Goal: Task Accomplishment & Management: Manage account settings

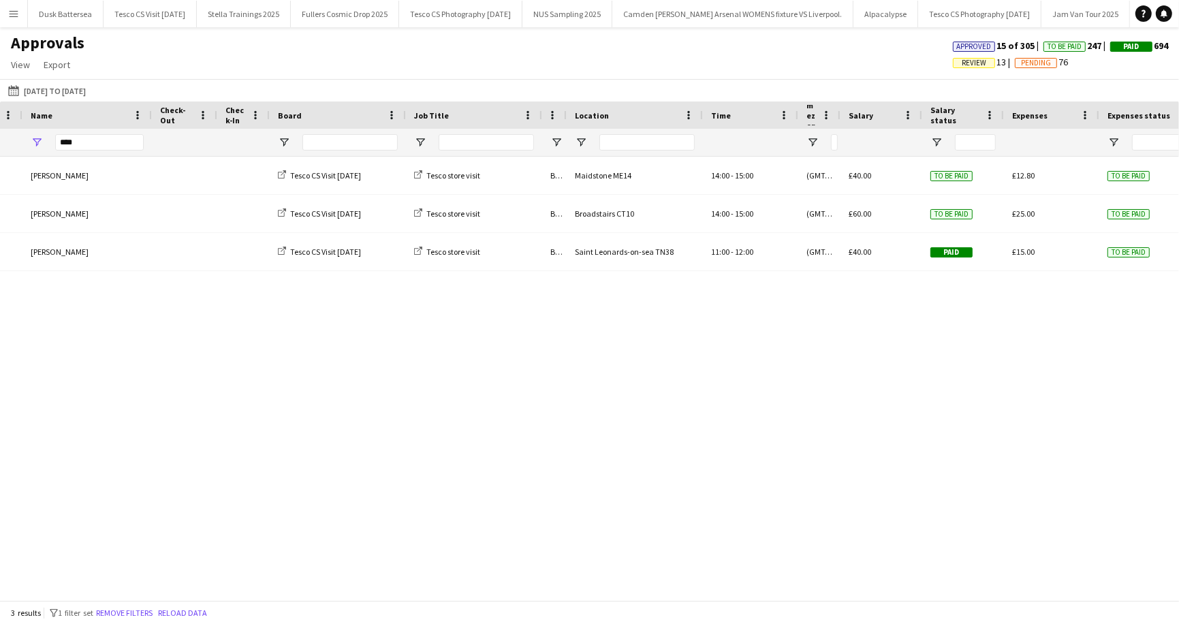
scroll to position [0, 216]
type input "*"
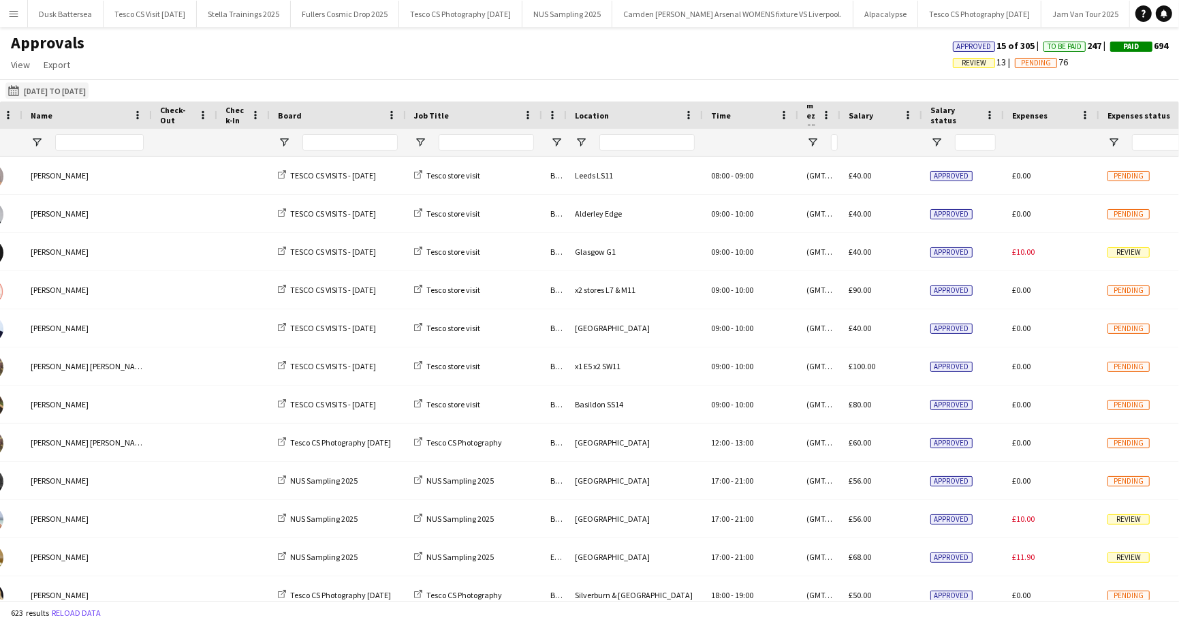
click at [40, 94] on button "01-08-2025 to 31-08-2025 01-07-2025 to 31-10-2025" at bounding box center [46, 90] width 83 height 16
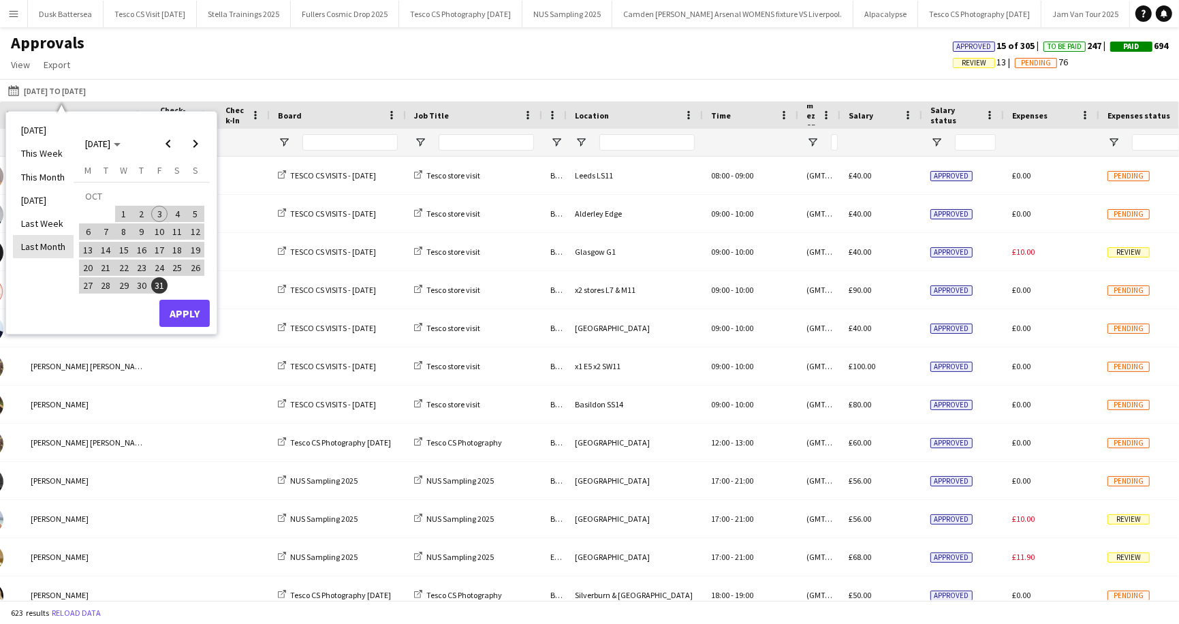
click at [37, 246] on li "Last Month" at bounding box center [43, 246] width 61 height 23
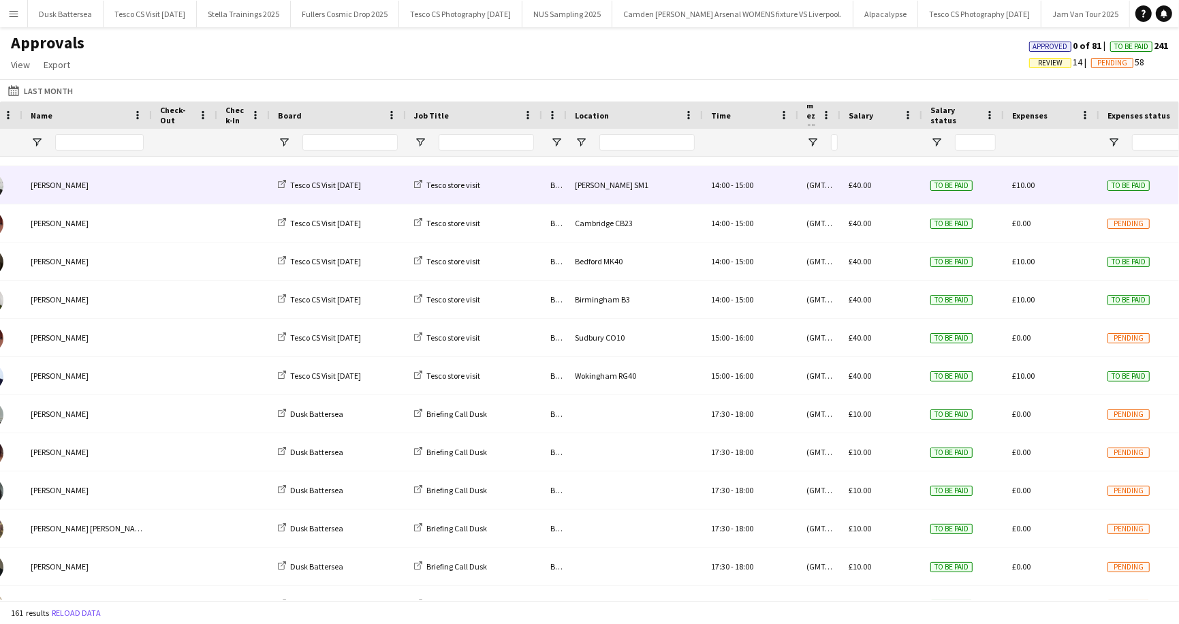
scroll to position [0, 0]
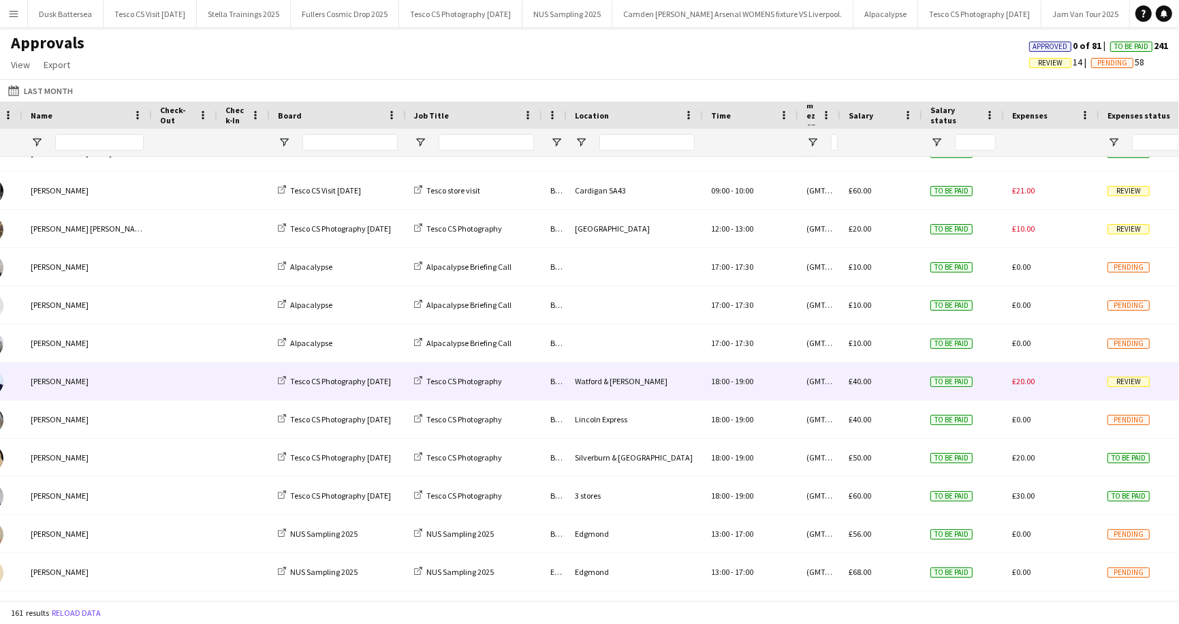
click at [1124, 382] on span "Review" at bounding box center [1129, 382] width 42 height 10
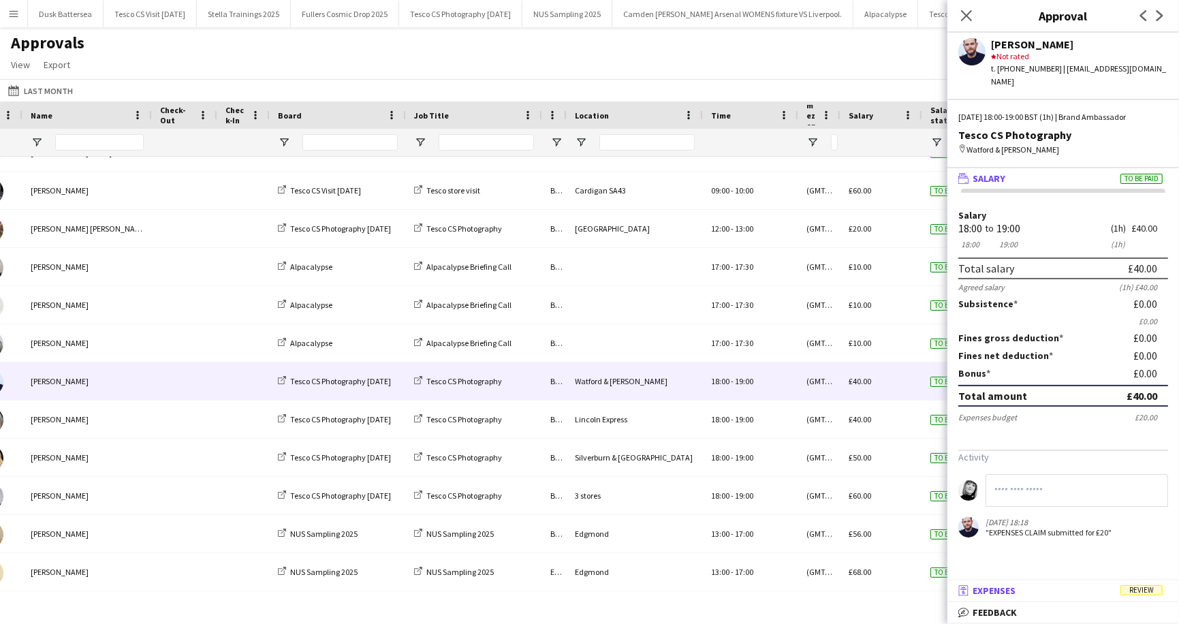
click at [1147, 591] on span "Review" at bounding box center [1142, 590] width 42 height 10
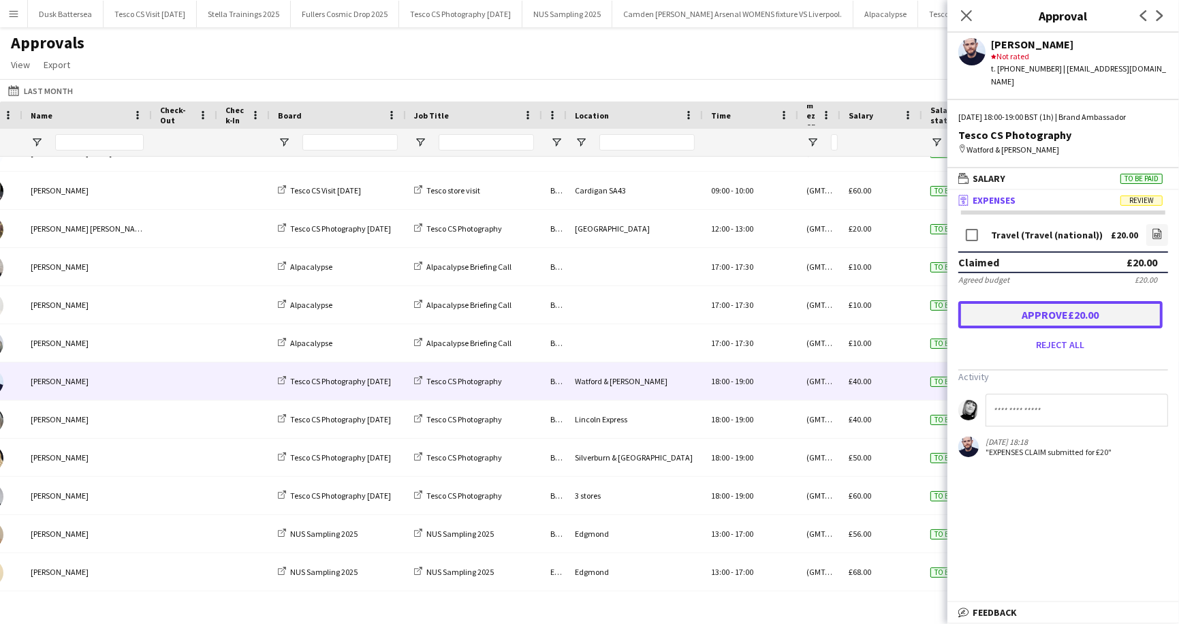
click at [1044, 319] on button "Approve £20.00" at bounding box center [1061, 314] width 204 height 27
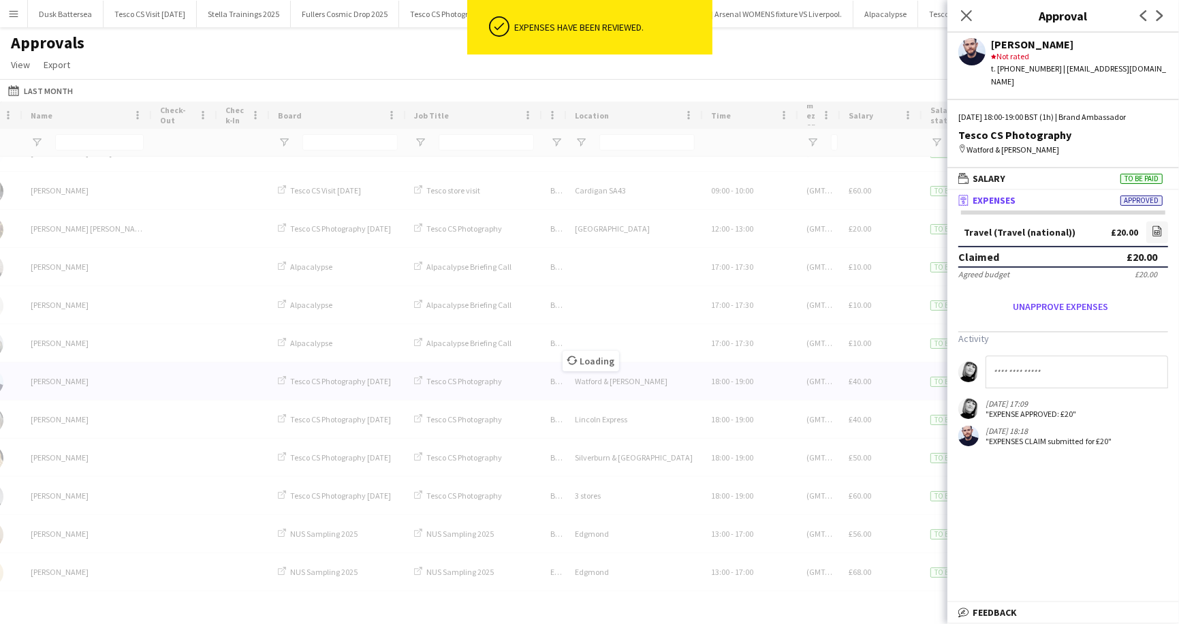
click at [888, 61] on div "Approvals View Customise view Customise filters Reset Filters Reset View Reset …" at bounding box center [589, 56] width 1179 height 46
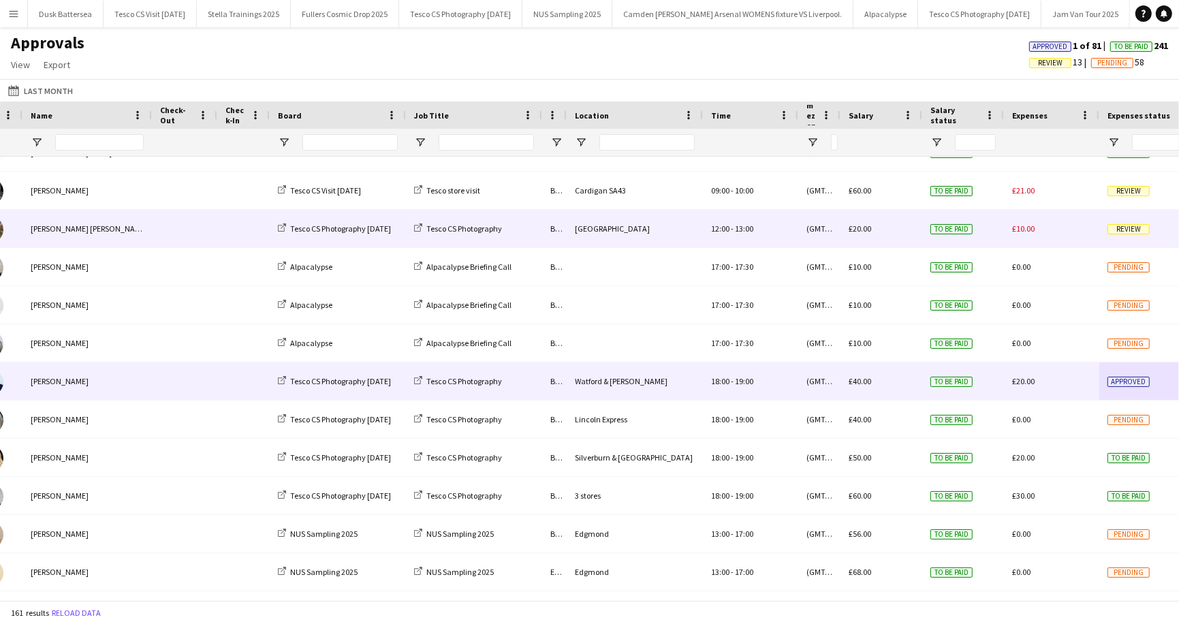
click at [1123, 229] on span "Review" at bounding box center [1129, 229] width 42 height 10
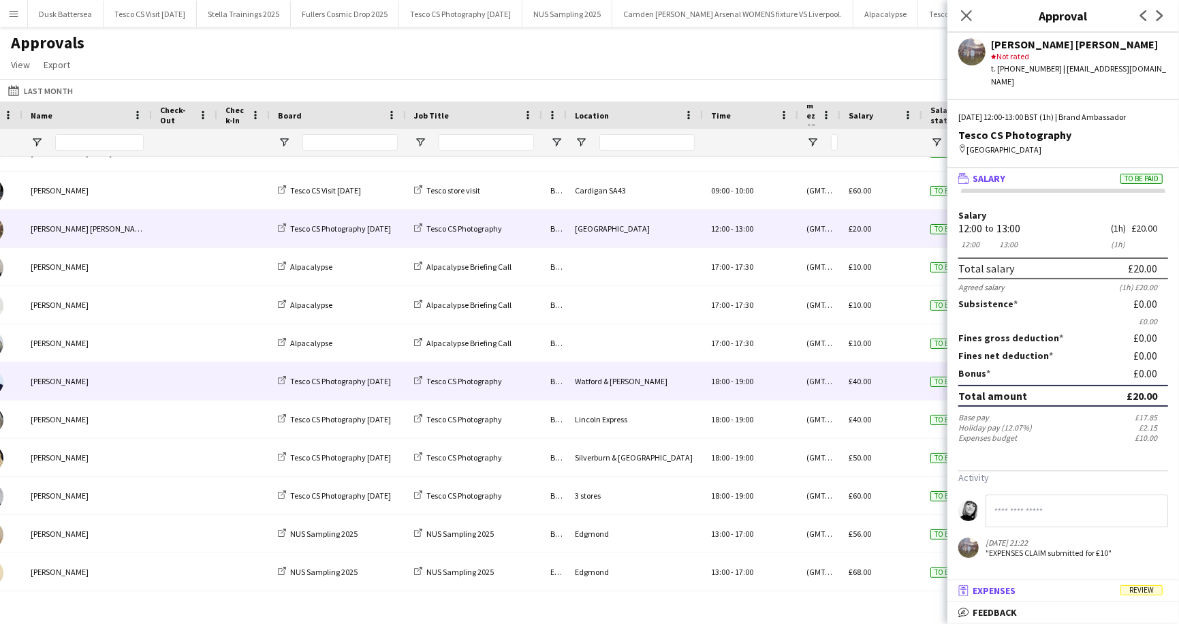
click at [1155, 595] on span "Review" at bounding box center [1142, 590] width 42 height 10
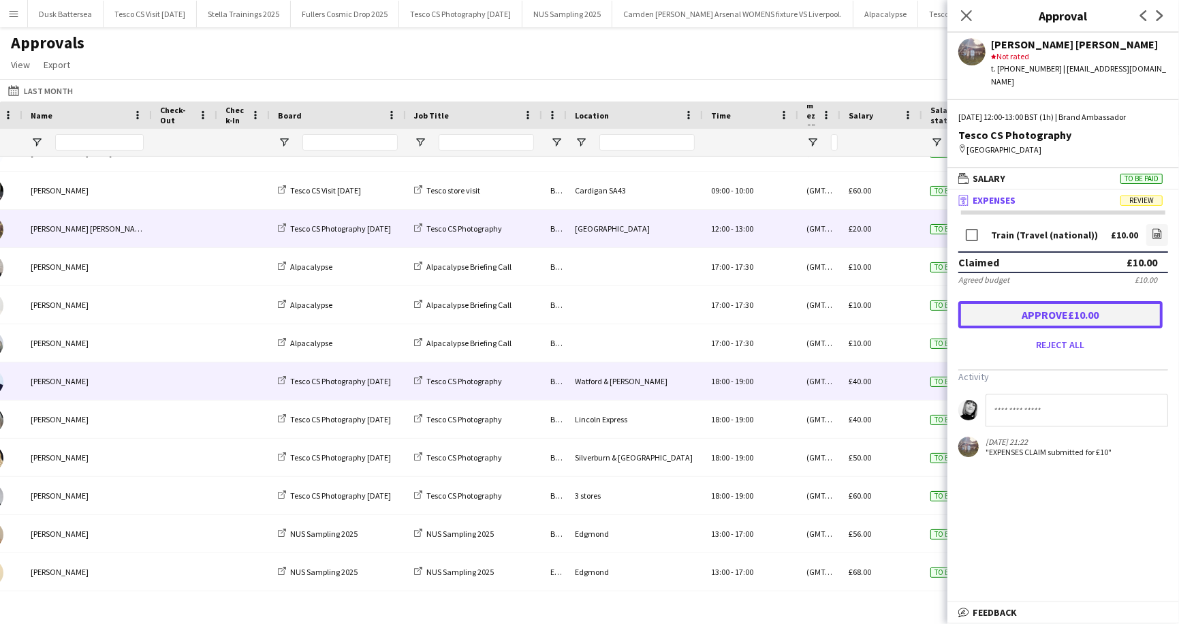
click at [1044, 306] on button "Approve £10.00" at bounding box center [1061, 314] width 204 height 27
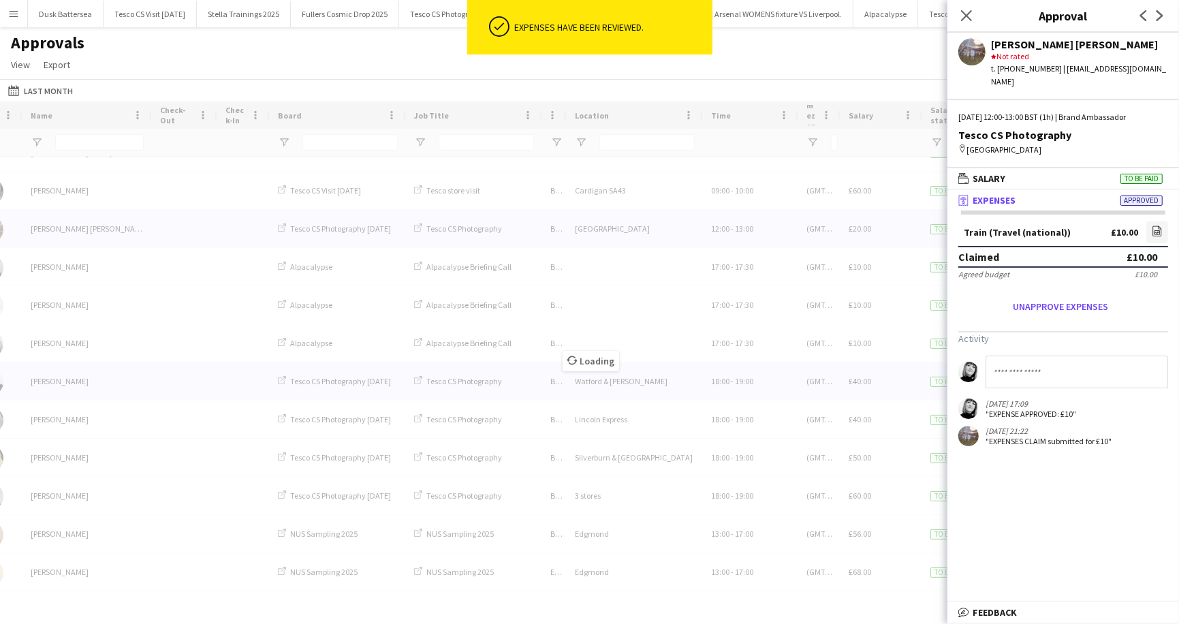
click at [905, 58] on div "Approvals View Customise view Customise filters Reset Filters Reset View Reset …" at bounding box center [589, 56] width 1179 height 46
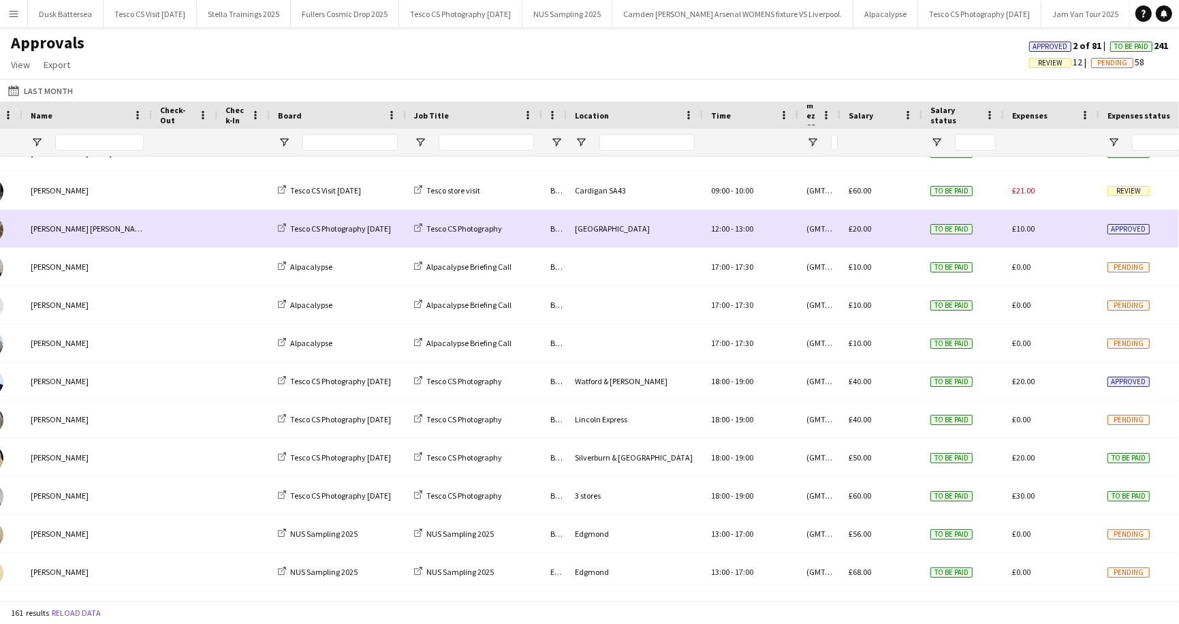
click at [1130, 231] on span "Approved" at bounding box center [1129, 229] width 42 height 10
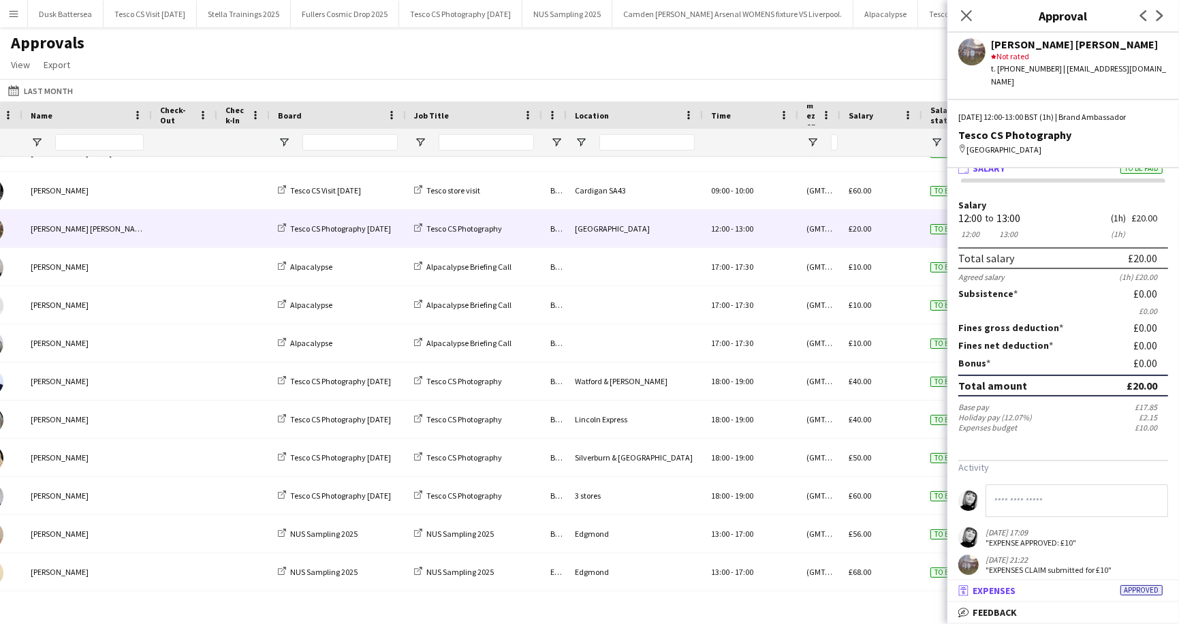
click at [1002, 587] on span "Expenses" at bounding box center [994, 591] width 43 height 12
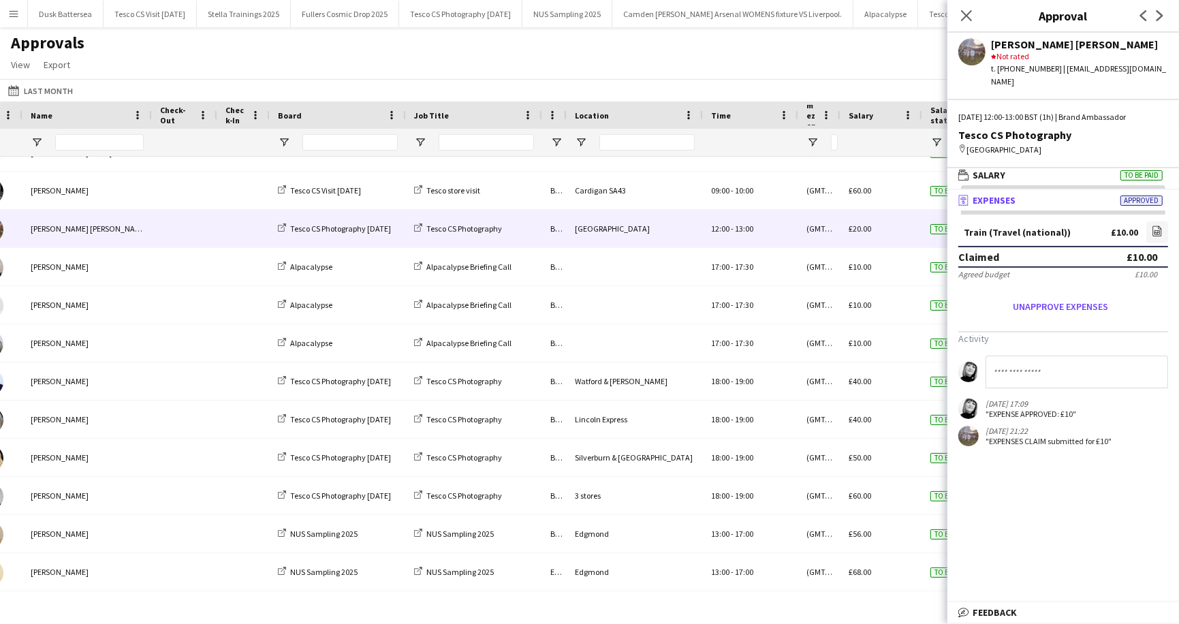
click at [877, 62] on div "Approvals View Customise view Customise filters Reset Filters Reset View Reset …" at bounding box center [589, 56] width 1179 height 46
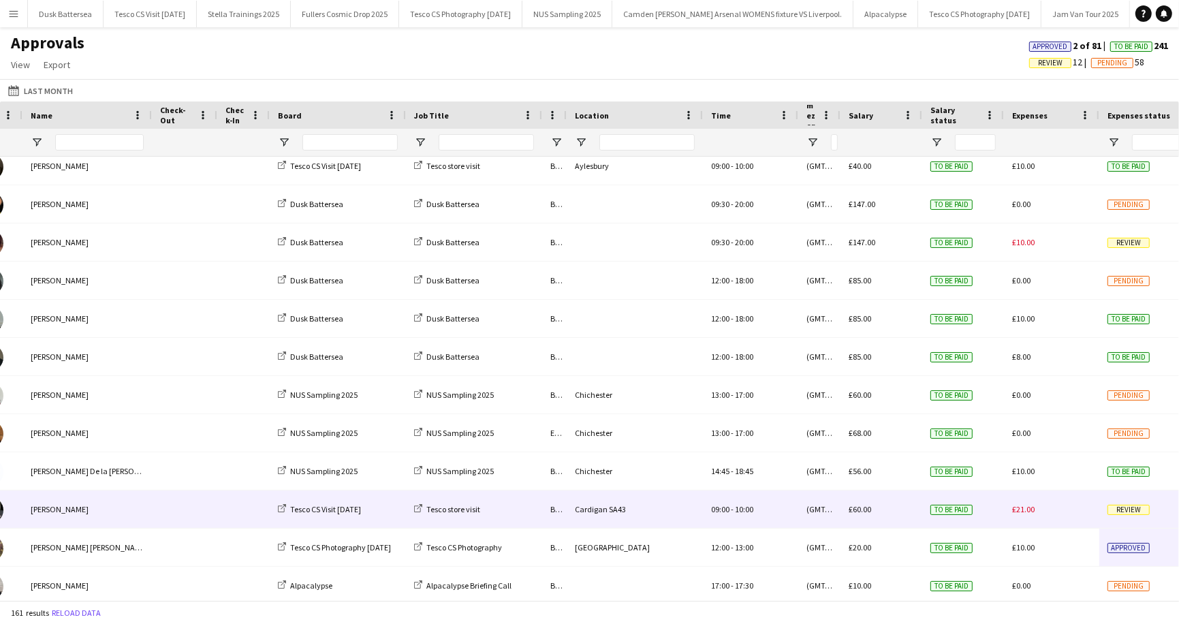
click at [1129, 514] on span "Review" at bounding box center [1129, 510] width 42 height 10
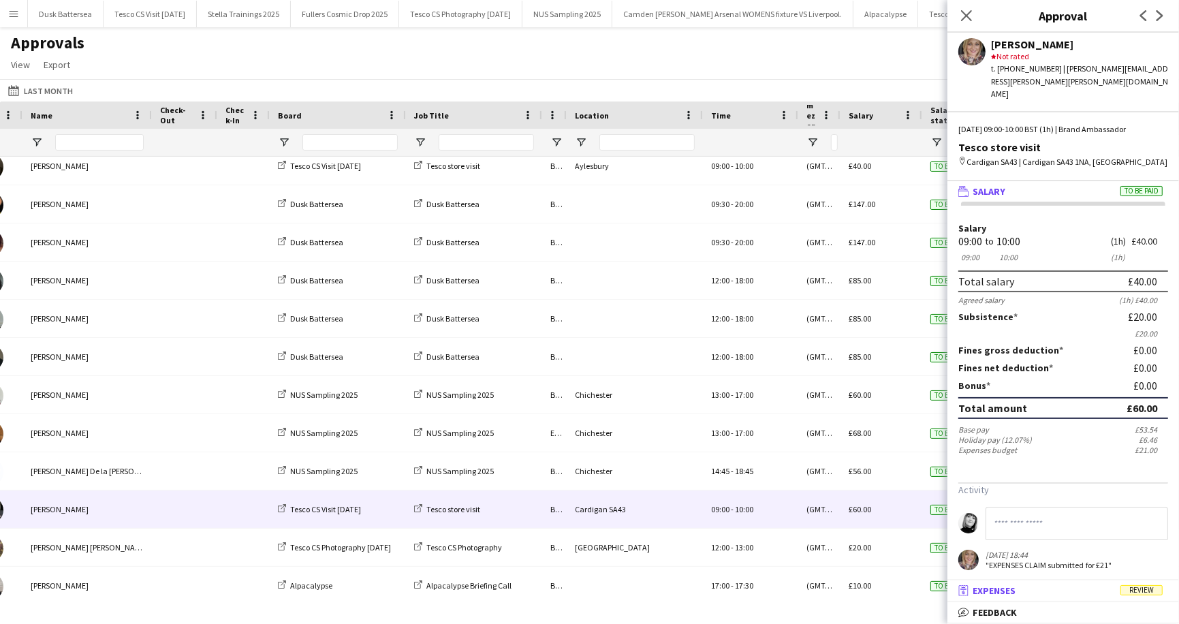
click at [1136, 590] on span "Review" at bounding box center [1142, 590] width 42 height 10
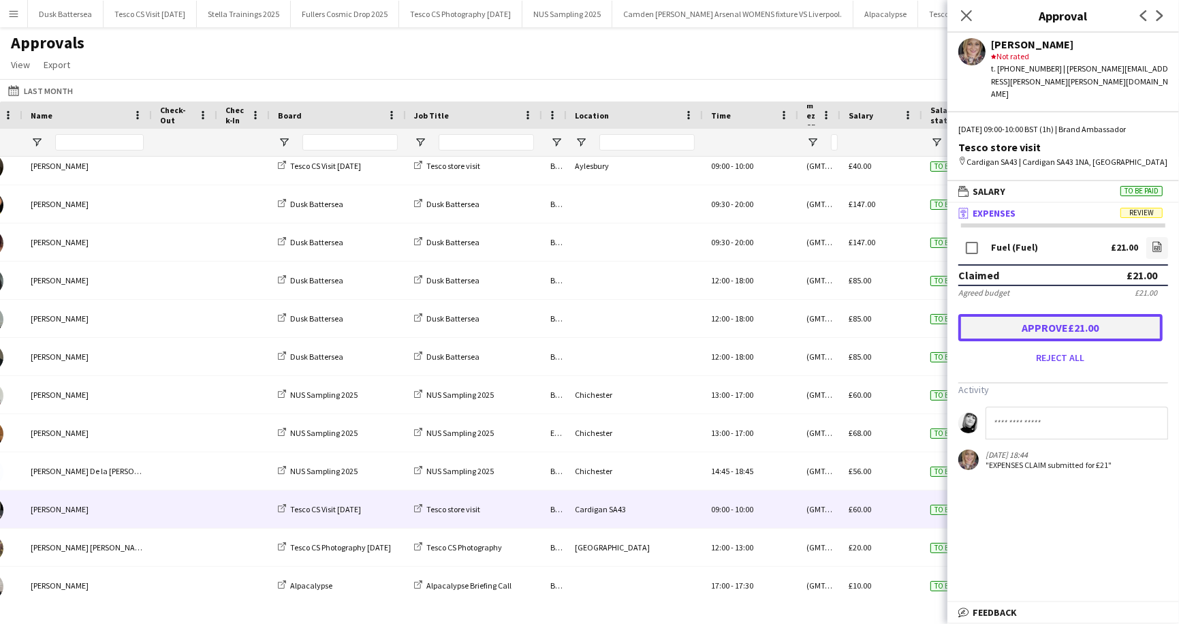
click at [1035, 314] on button "Approve £21.00" at bounding box center [1061, 327] width 204 height 27
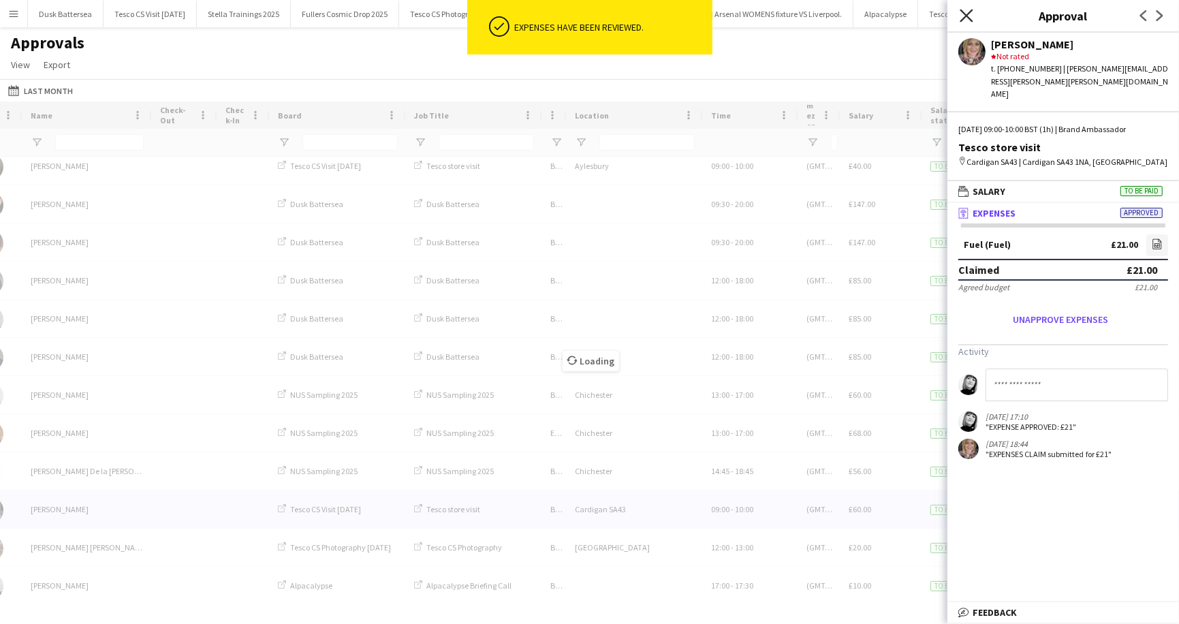
click at [961, 11] on icon at bounding box center [966, 15] width 13 height 13
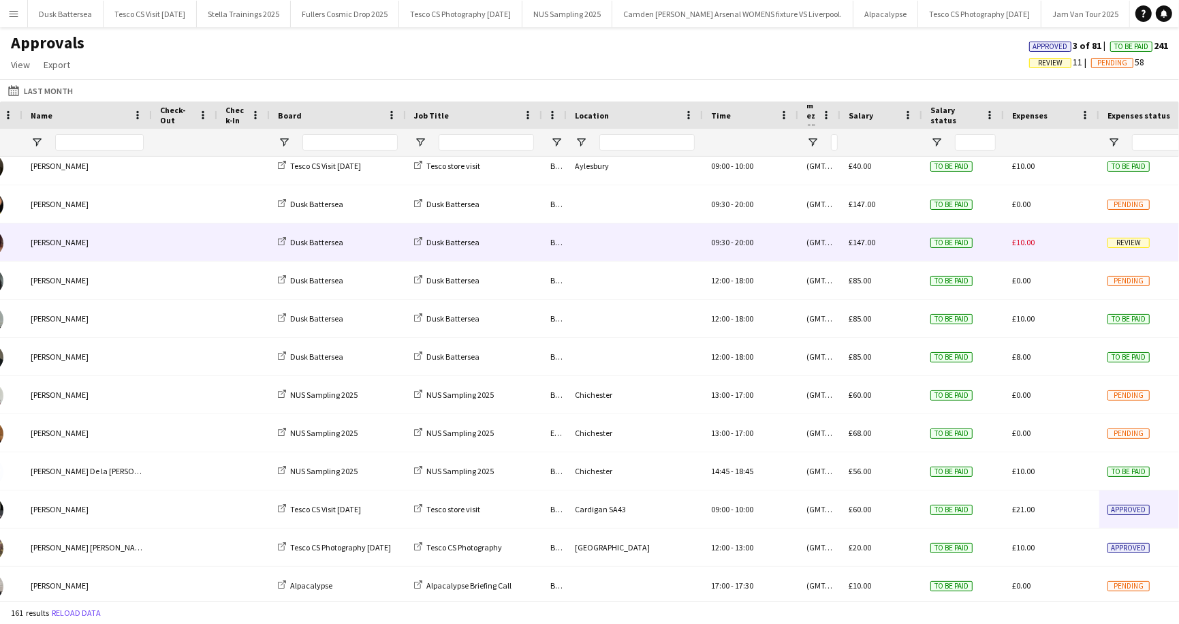
click at [1115, 246] on span "Review" at bounding box center [1129, 243] width 42 height 10
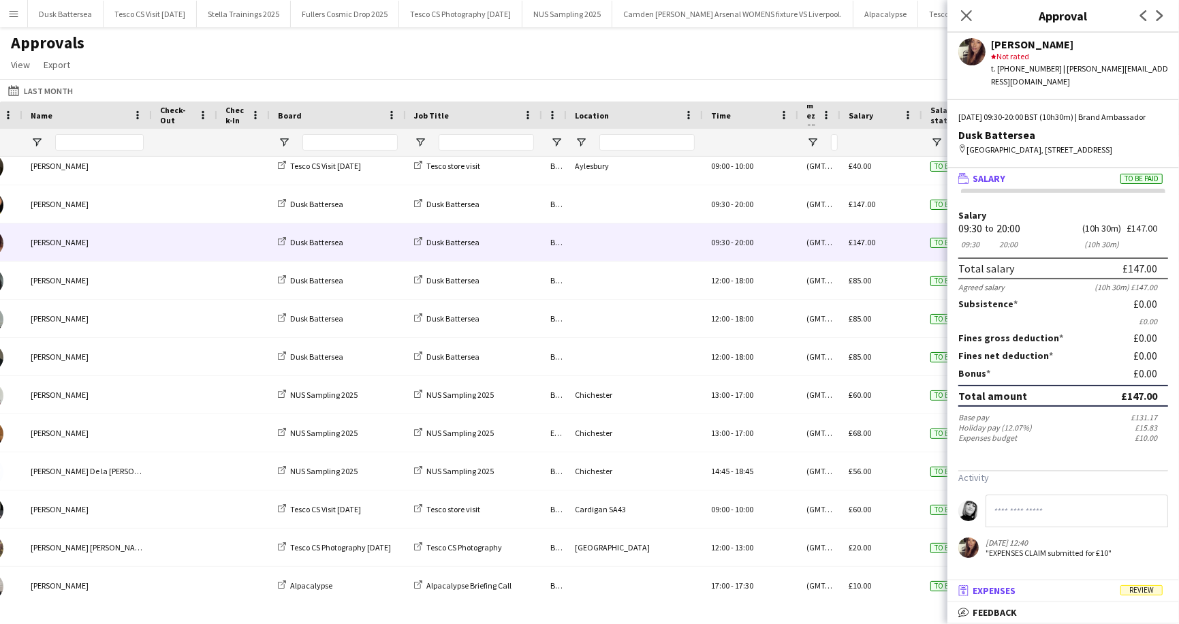
click at [1138, 590] on span "Review" at bounding box center [1142, 590] width 42 height 10
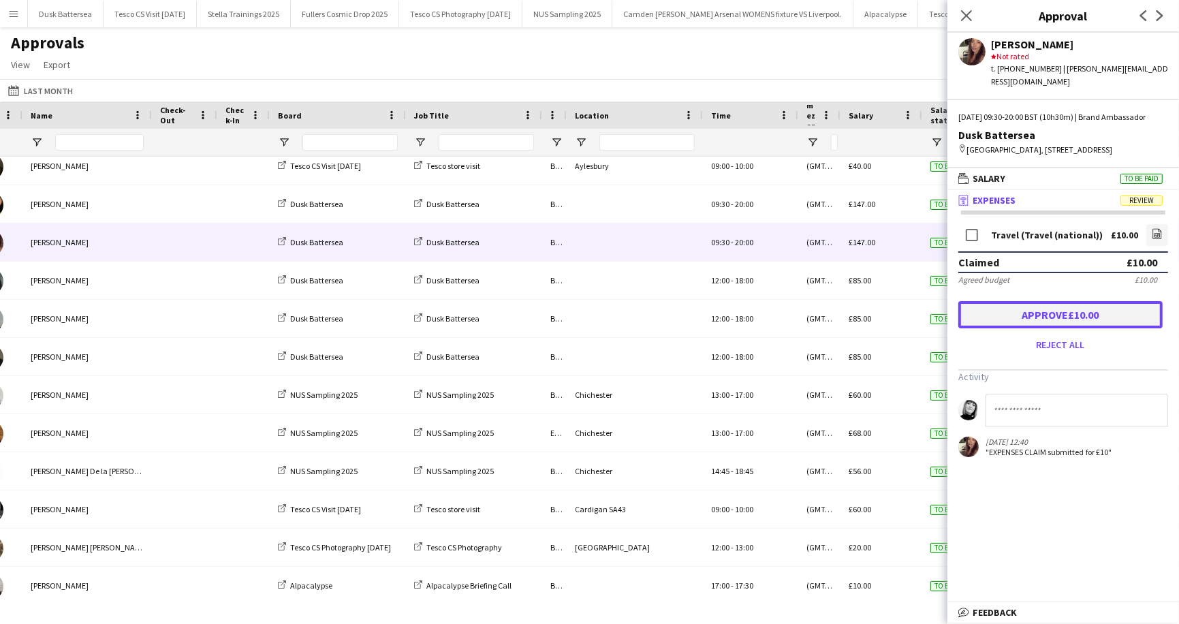
click at [1095, 322] on button "Approve £10.00" at bounding box center [1061, 314] width 204 height 27
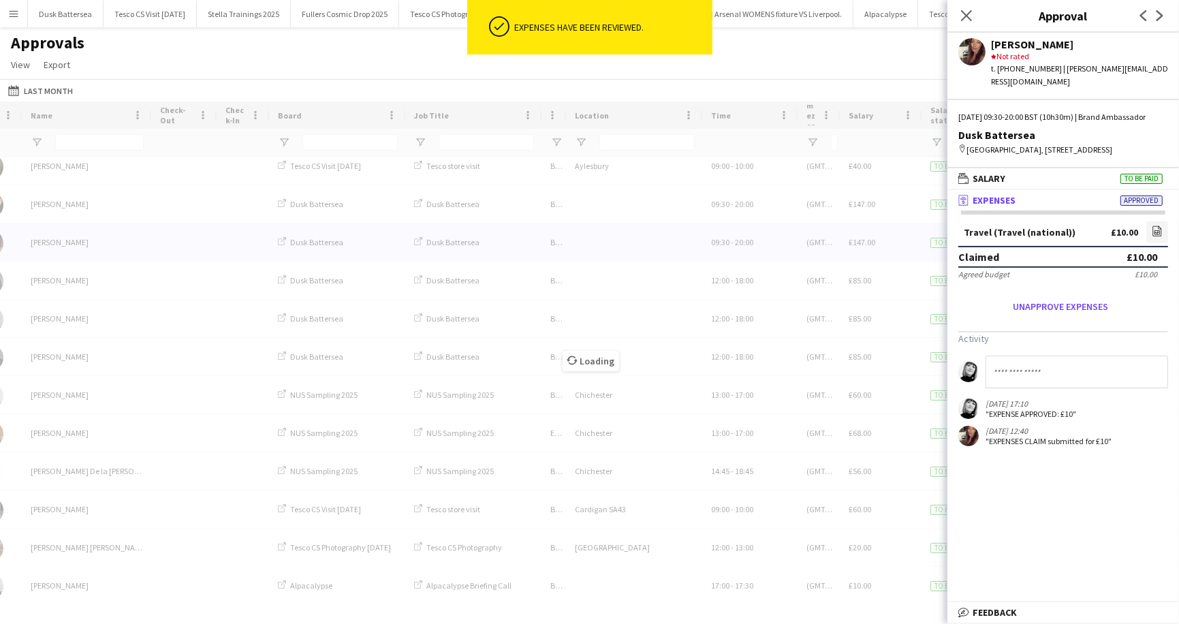
click at [909, 43] on div "Approvals View Customise view Customise filters Reset Filters Reset View Reset …" at bounding box center [589, 56] width 1179 height 46
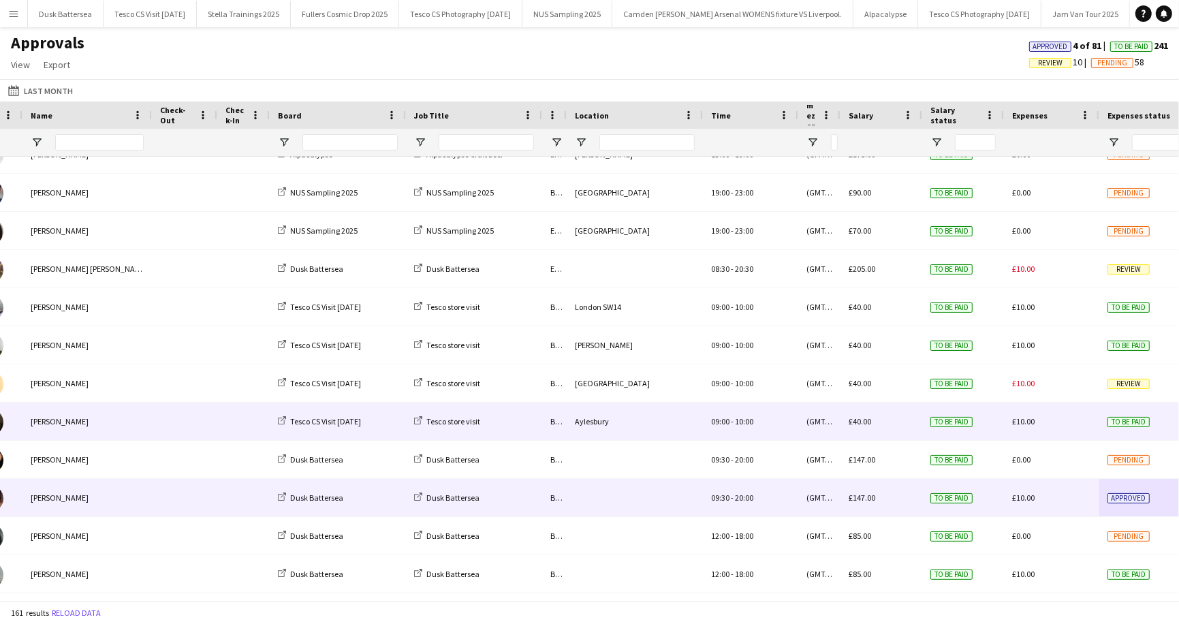
scroll to position [841, 0]
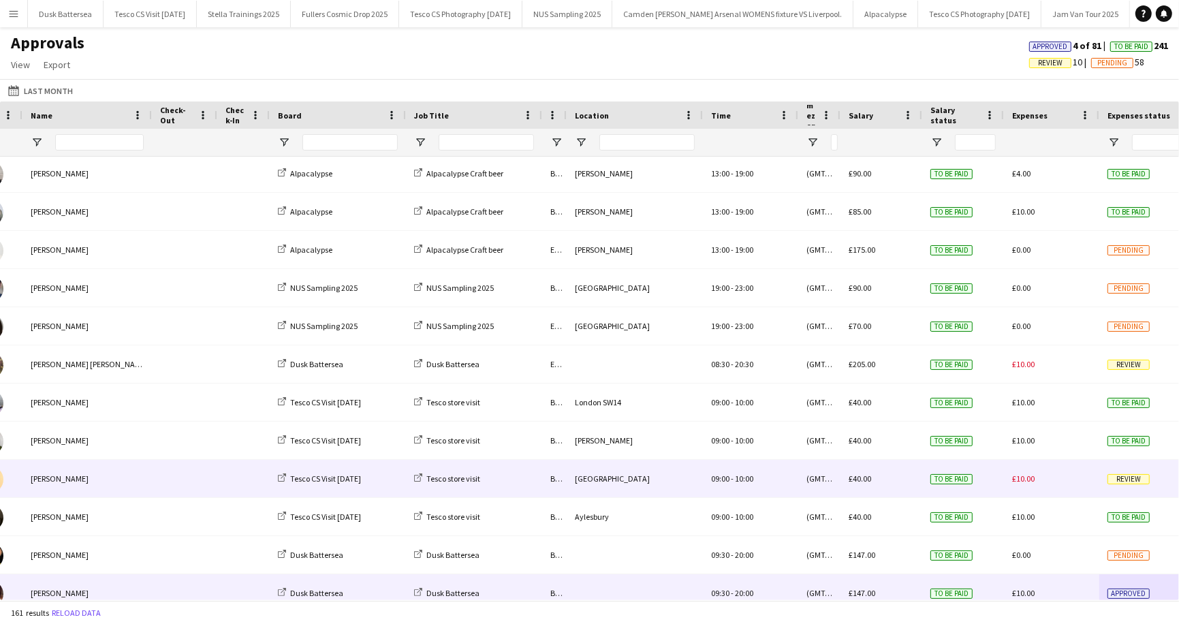
click at [1128, 478] on span "Review" at bounding box center [1129, 479] width 42 height 10
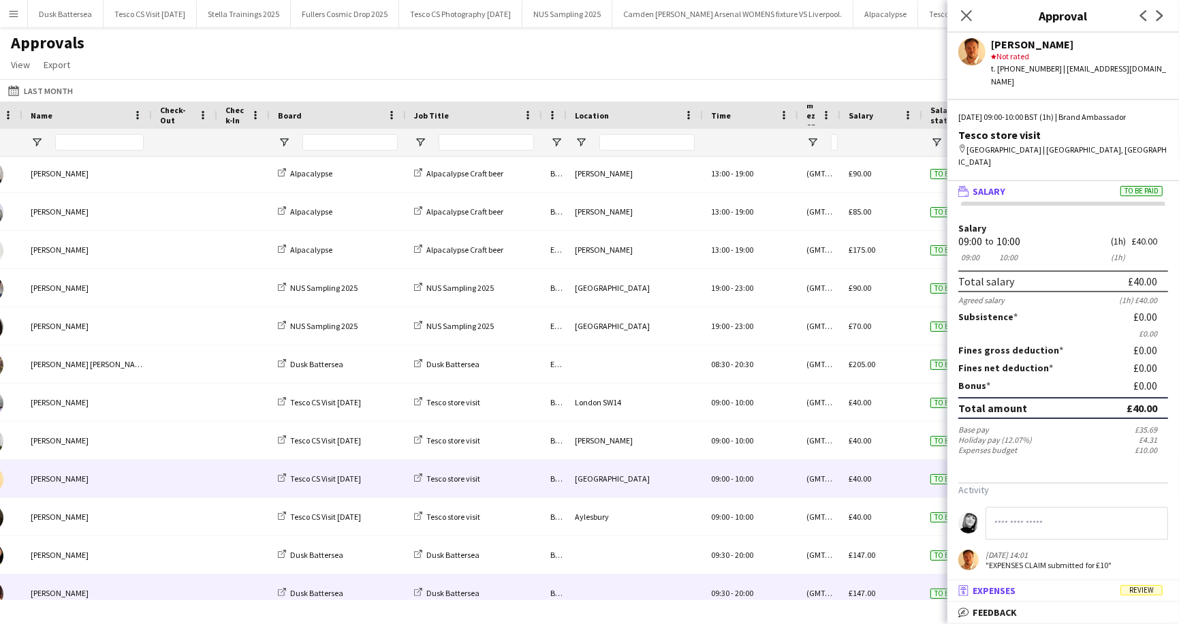
click at [1139, 592] on span "Review" at bounding box center [1142, 590] width 42 height 10
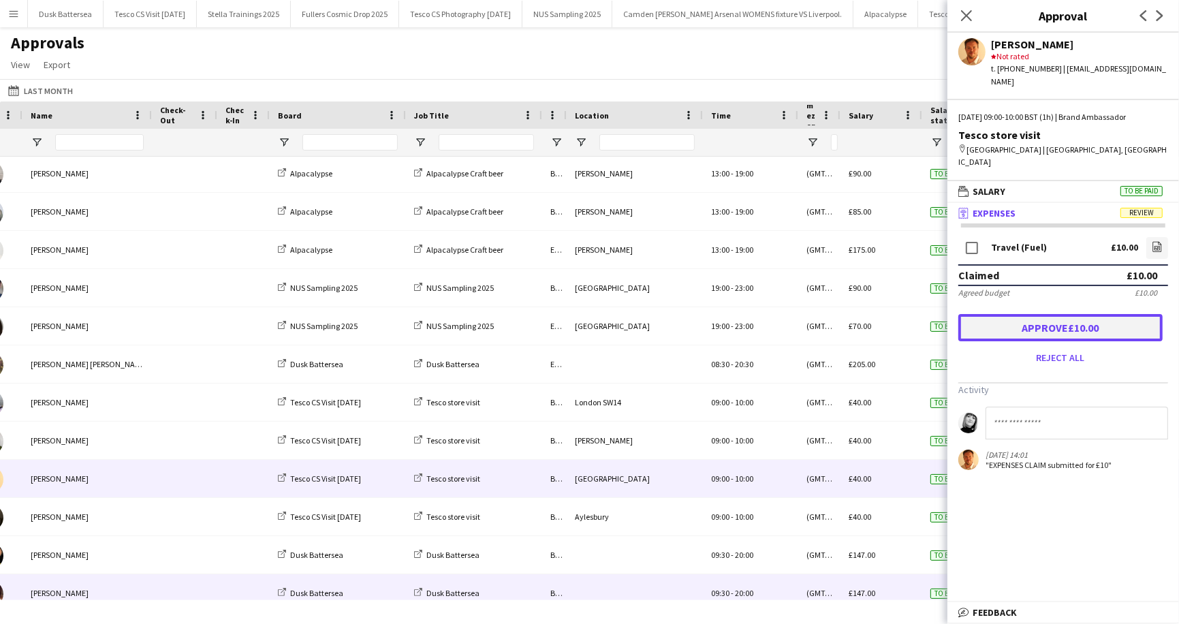
click at [1082, 319] on button "Approve £10.00" at bounding box center [1061, 327] width 204 height 27
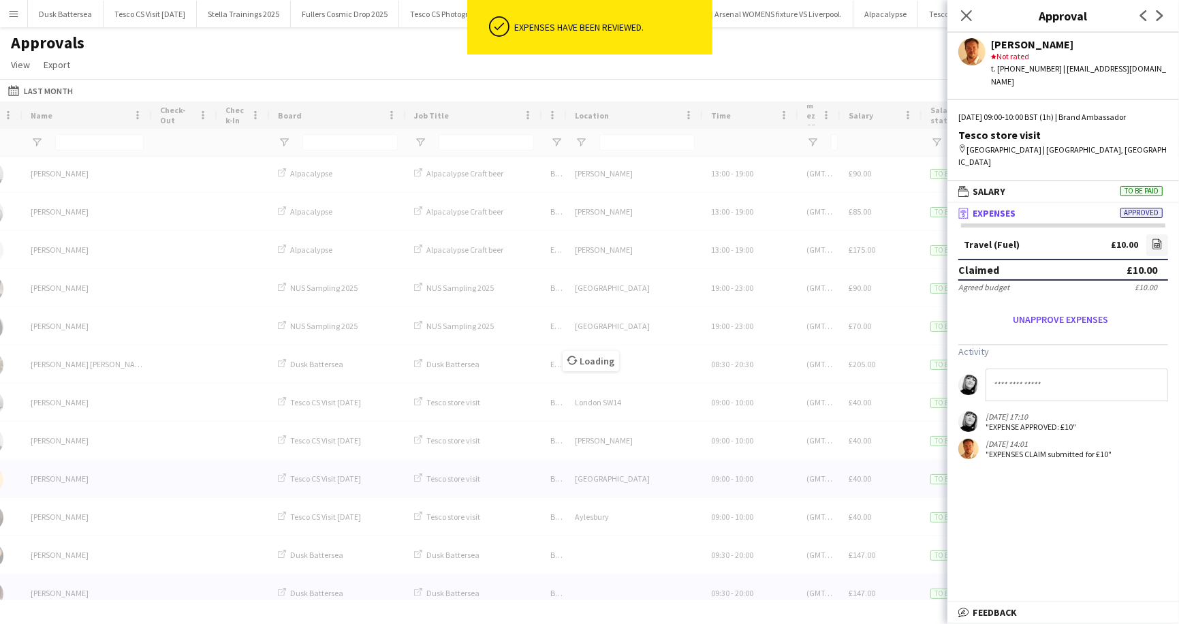
click at [905, 58] on div "Approvals View Customise view Customise filters Reset Filters Reset View Reset …" at bounding box center [589, 56] width 1179 height 46
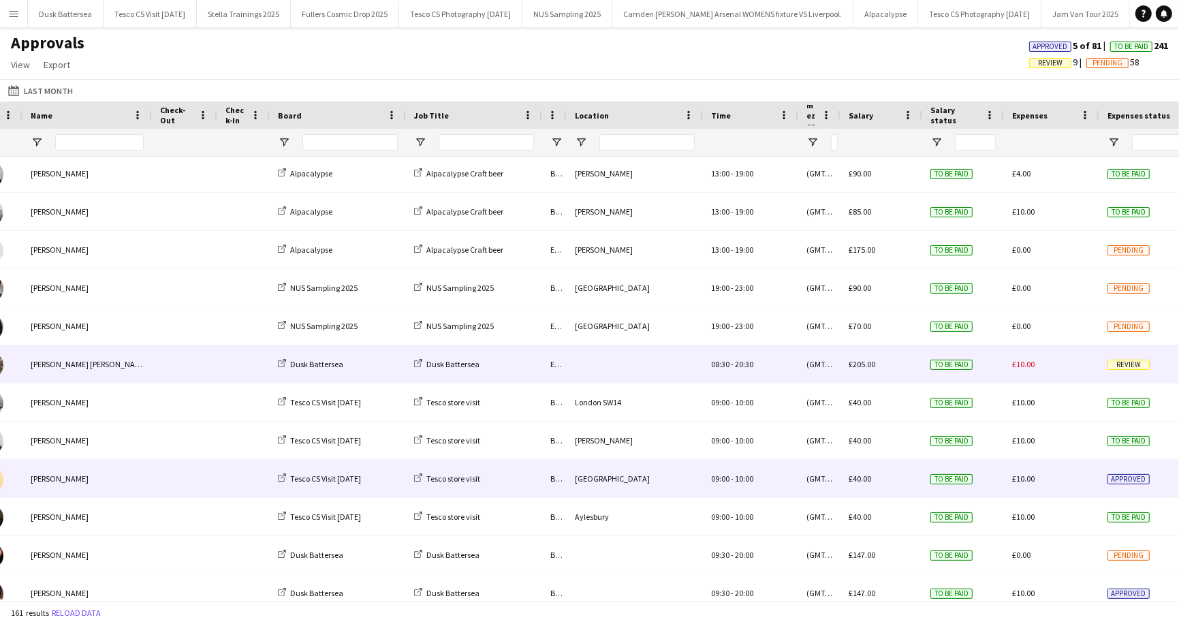
click at [1126, 369] on span "Review" at bounding box center [1129, 365] width 42 height 10
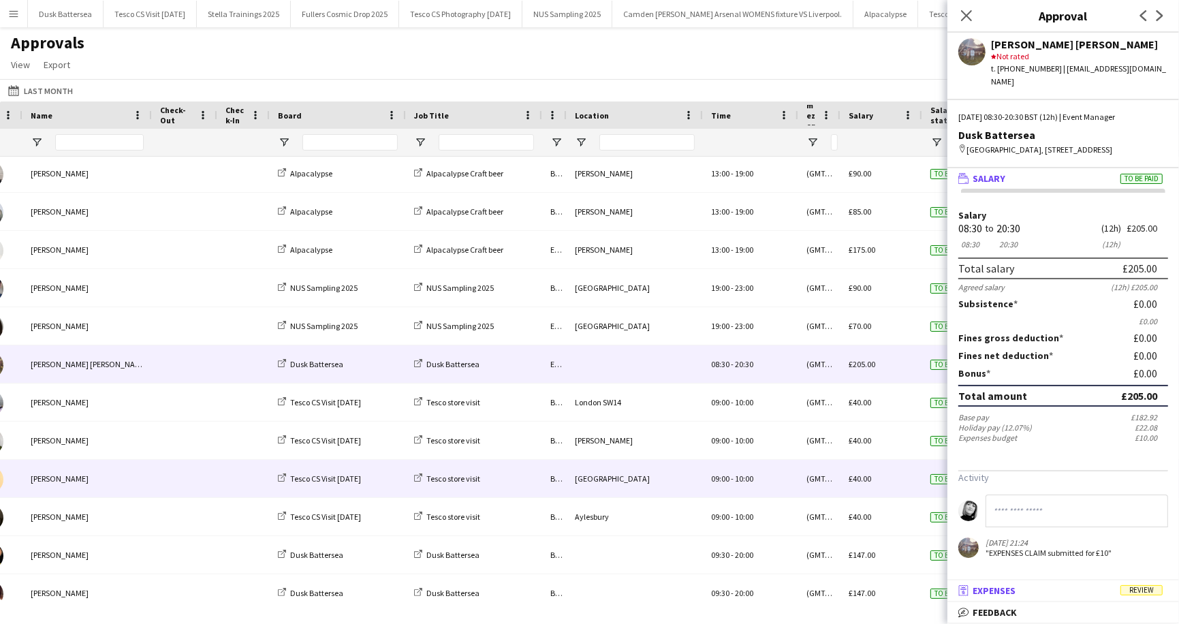
click at [1142, 585] on mat-panel-title "receipt Expenses Review" at bounding box center [1061, 591] width 226 height 12
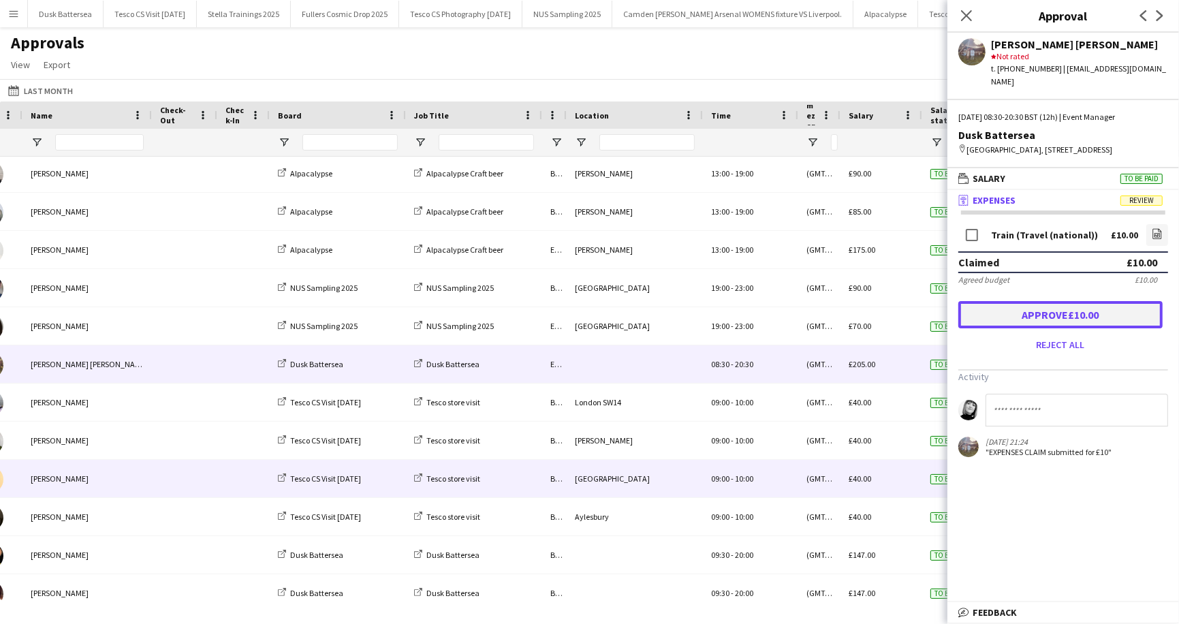
click at [1051, 321] on button "Approve £10.00" at bounding box center [1061, 314] width 204 height 27
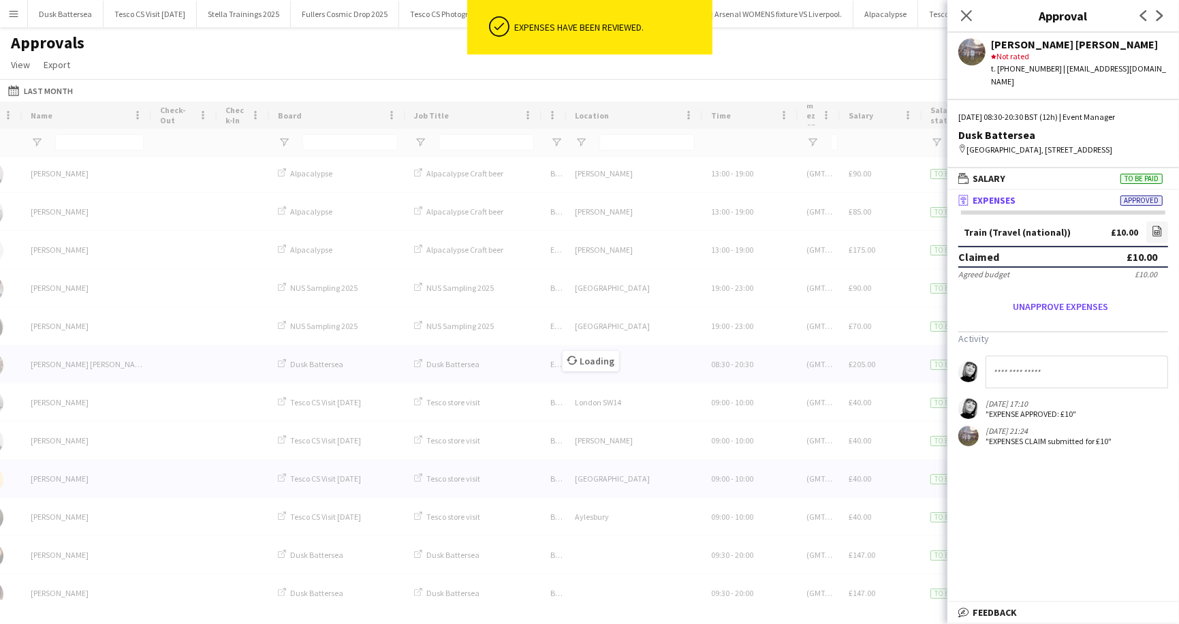
click at [877, 61] on div "Approvals View Customise view Customise filters Reset Filters Reset View Reset …" at bounding box center [589, 56] width 1179 height 46
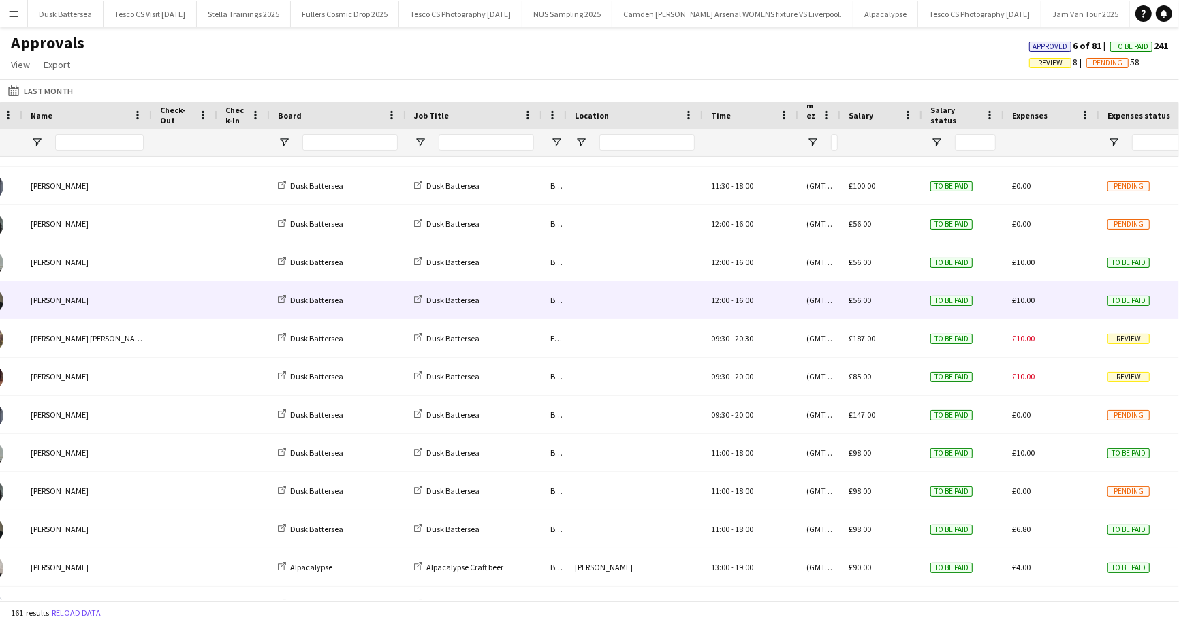
scroll to position [399, 0]
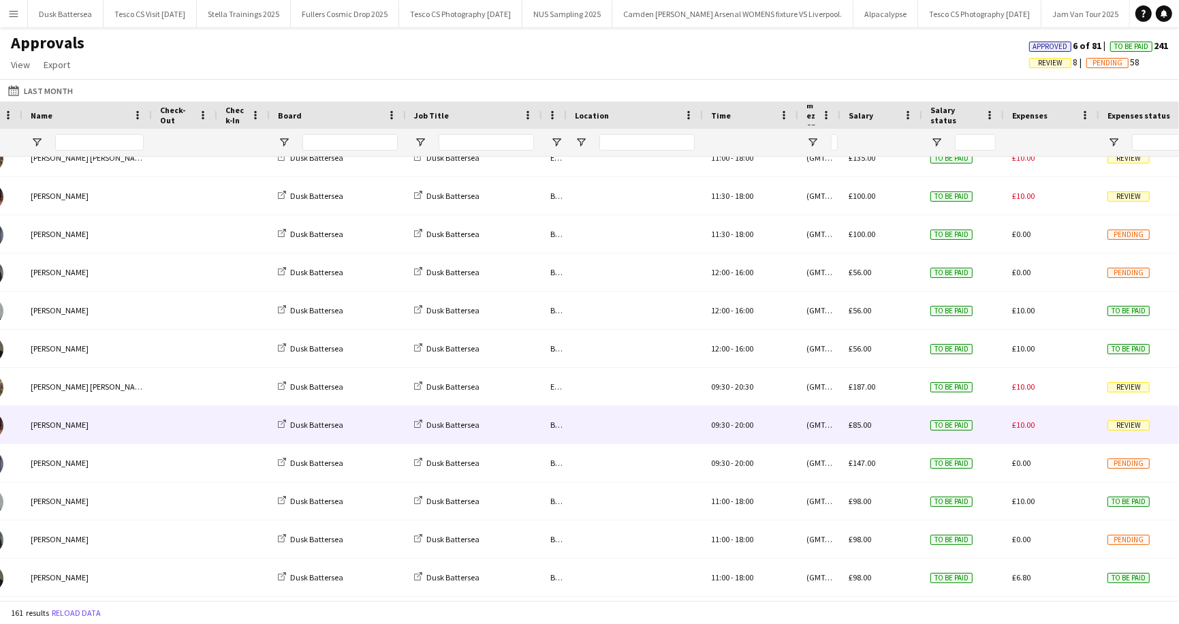
click at [1128, 425] on span "Review" at bounding box center [1129, 425] width 42 height 10
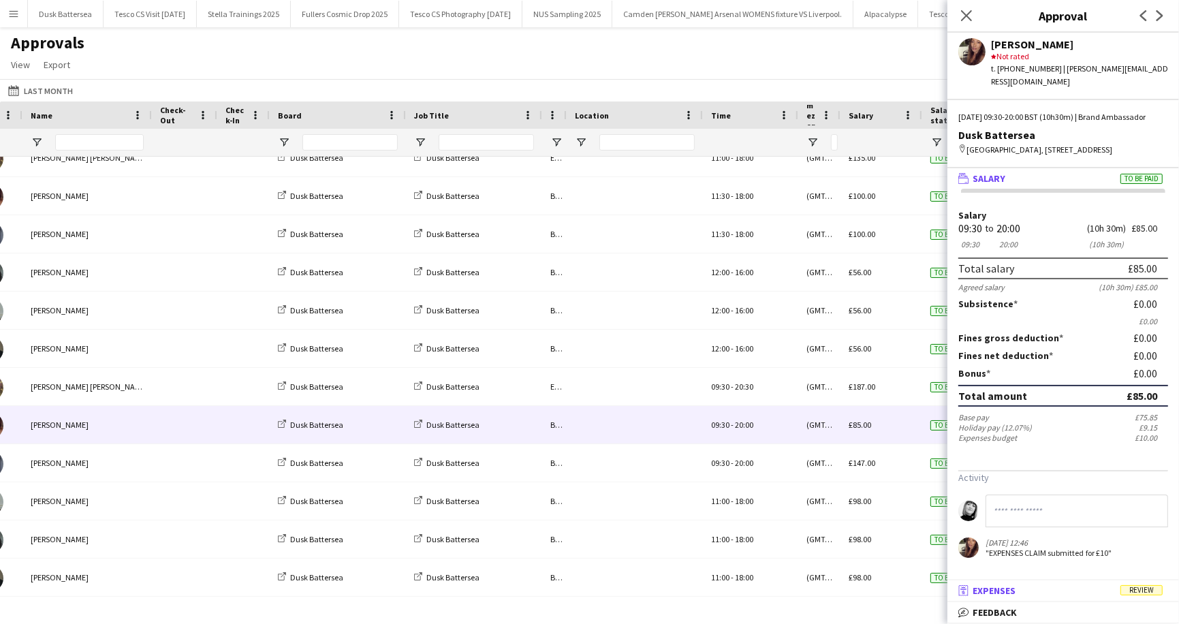
click at [1142, 590] on span "Review" at bounding box center [1142, 590] width 42 height 10
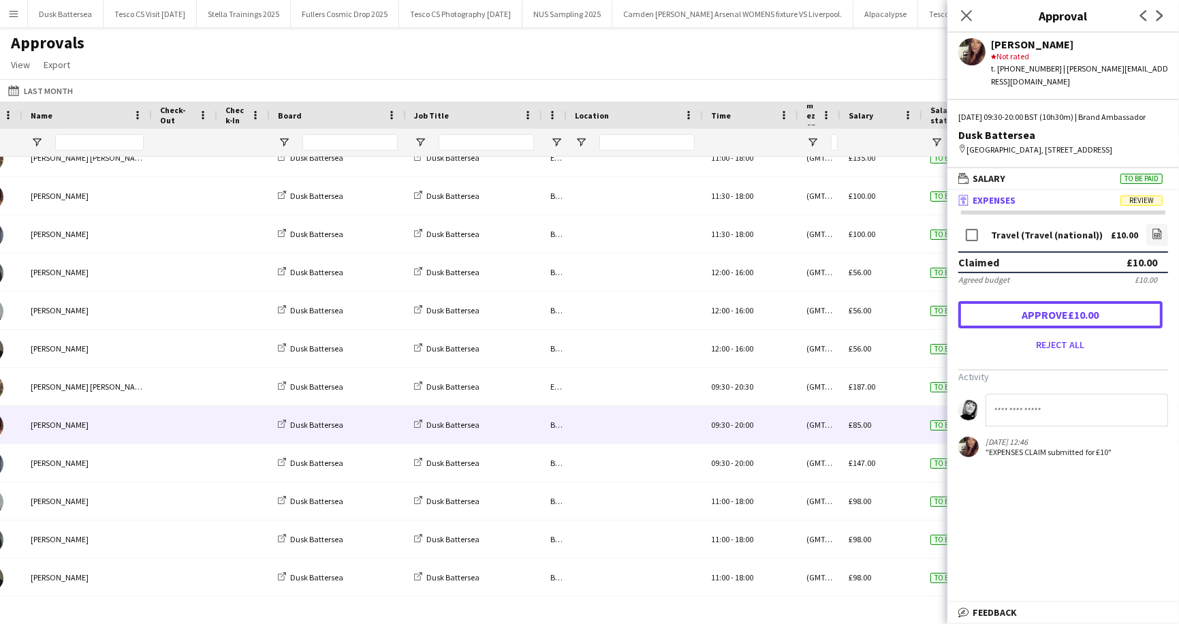
click at [1073, 328] on button "Approve £10.00" at bounding box center [1061, 314] width 204 height 27
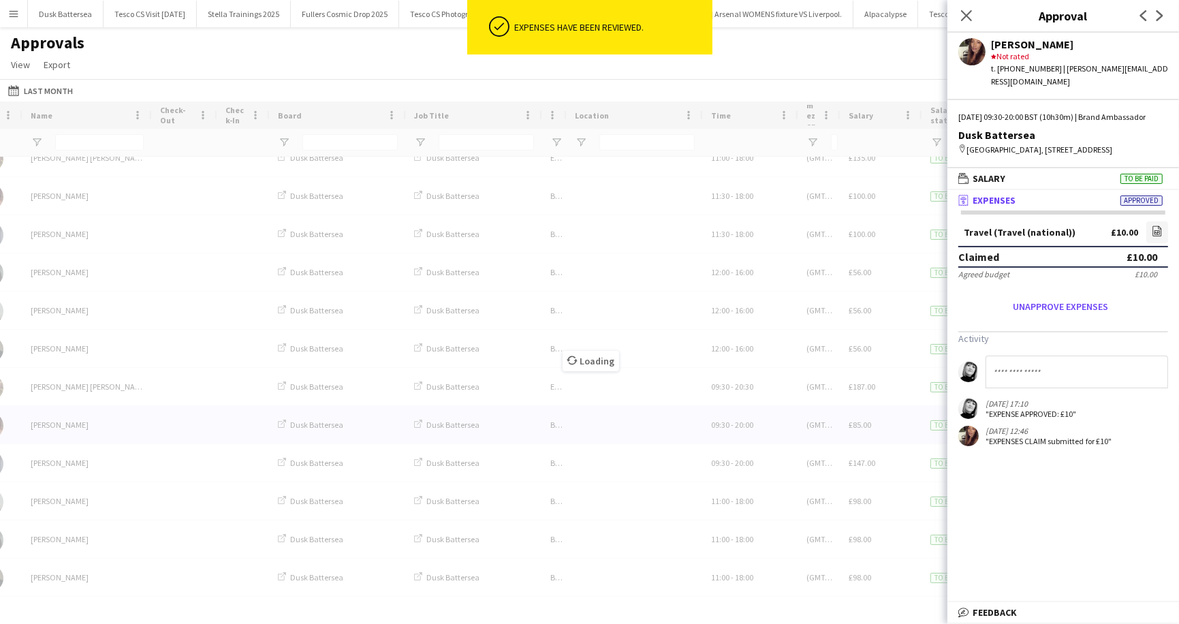
click at [904, 54] on div "Approvals View Customise view Customise filters Reset Filters Reset View Reset …" at bounding box center [589, 56] width 1179 height 46
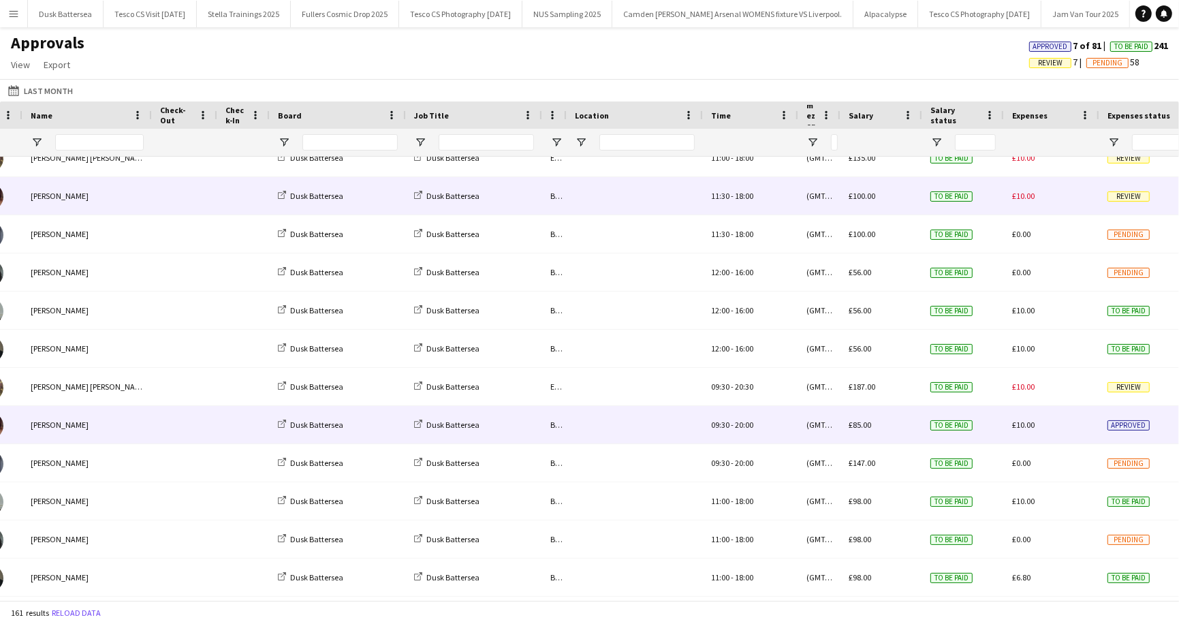
click at [1124, 201] on div "Review" at bounding box center [1147, 195] width 95 height 37
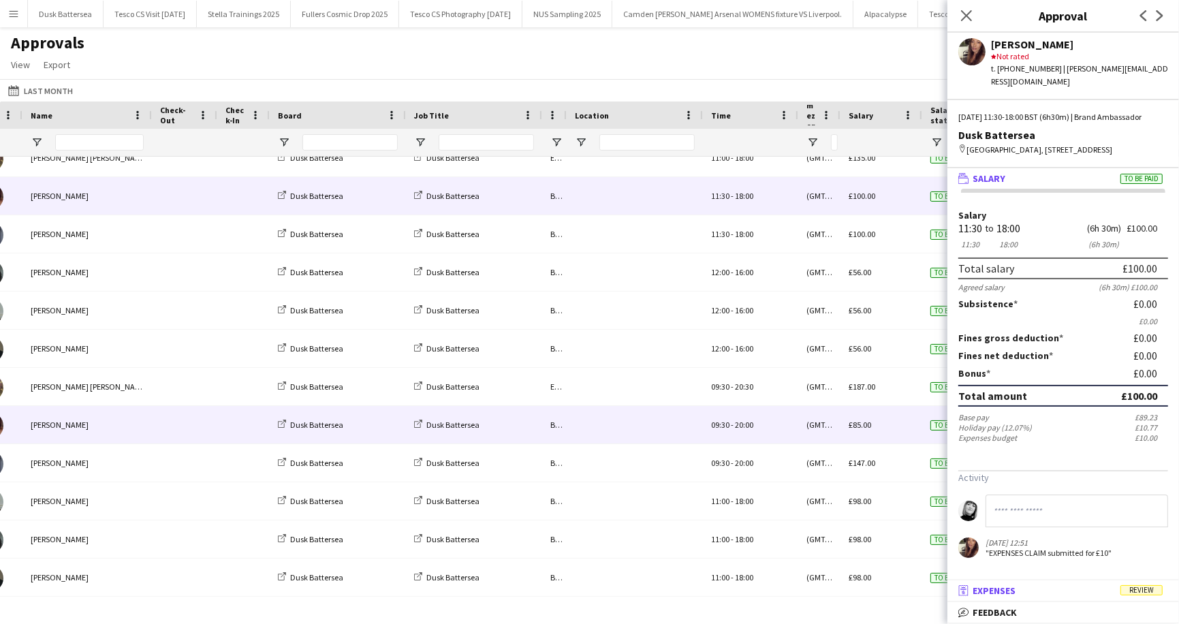
click at [1139, 592] on span "Review" at bounding box center [1142, 590] width 42 height 10
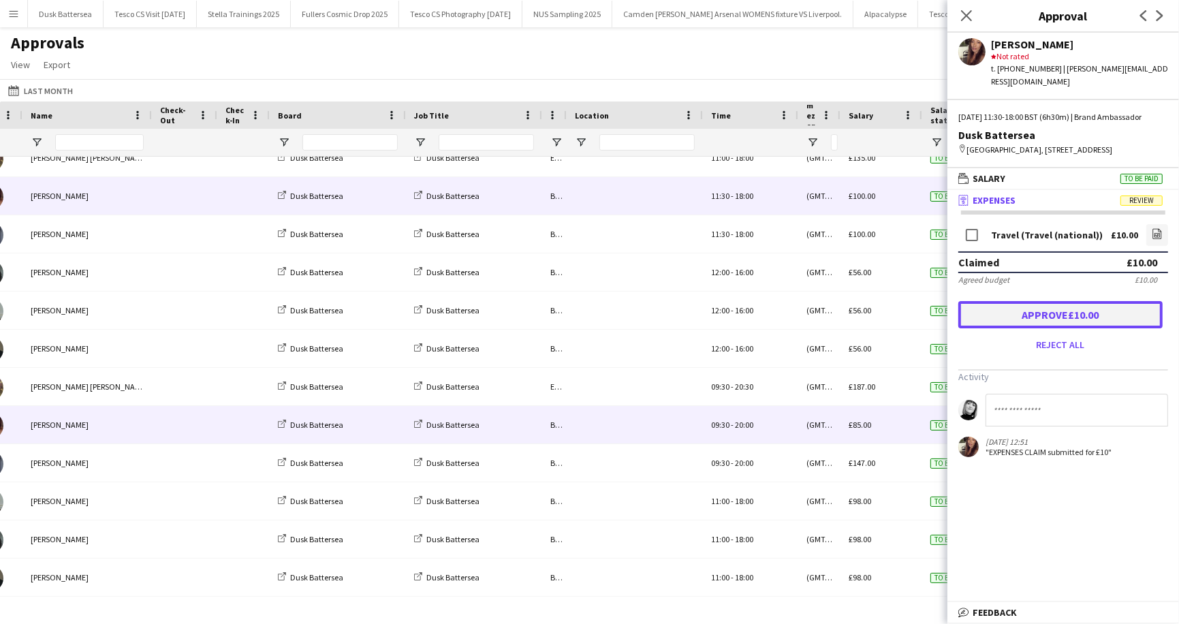
click at [1081, 320] on button "Approve £10.00" at bounding box center [1061, 314] width 204 height 27
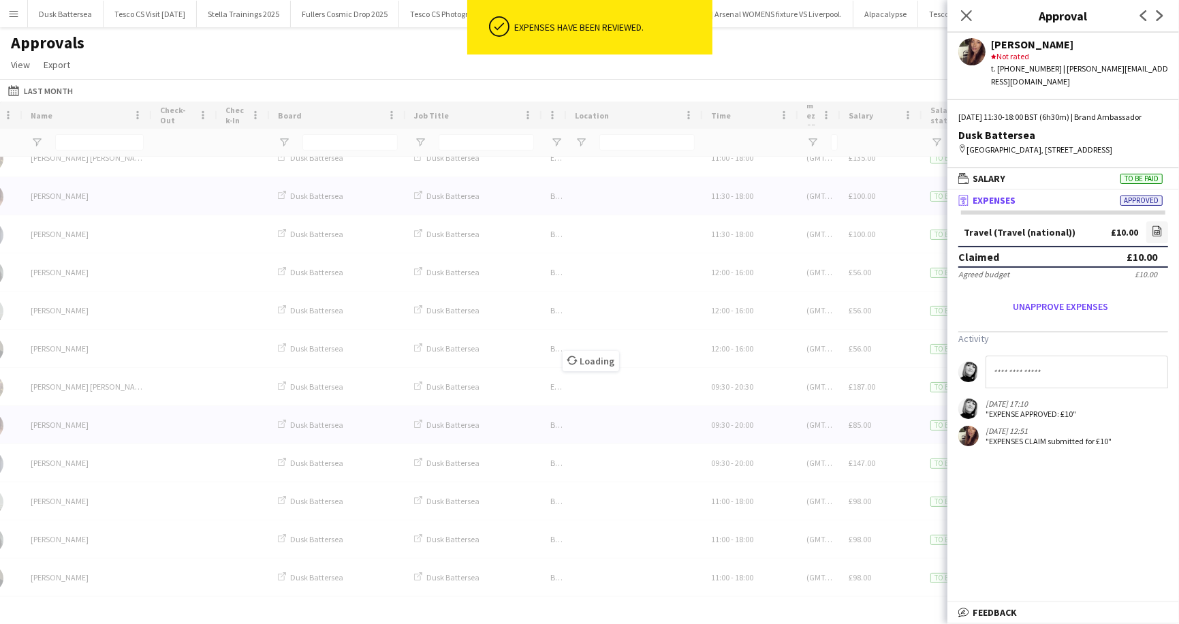
click at [898, 57] on div "Approvals View Customise view Customise filters Reset Filters Reset View Reset …" at bounding box center [589, 56] width 1179 height 46
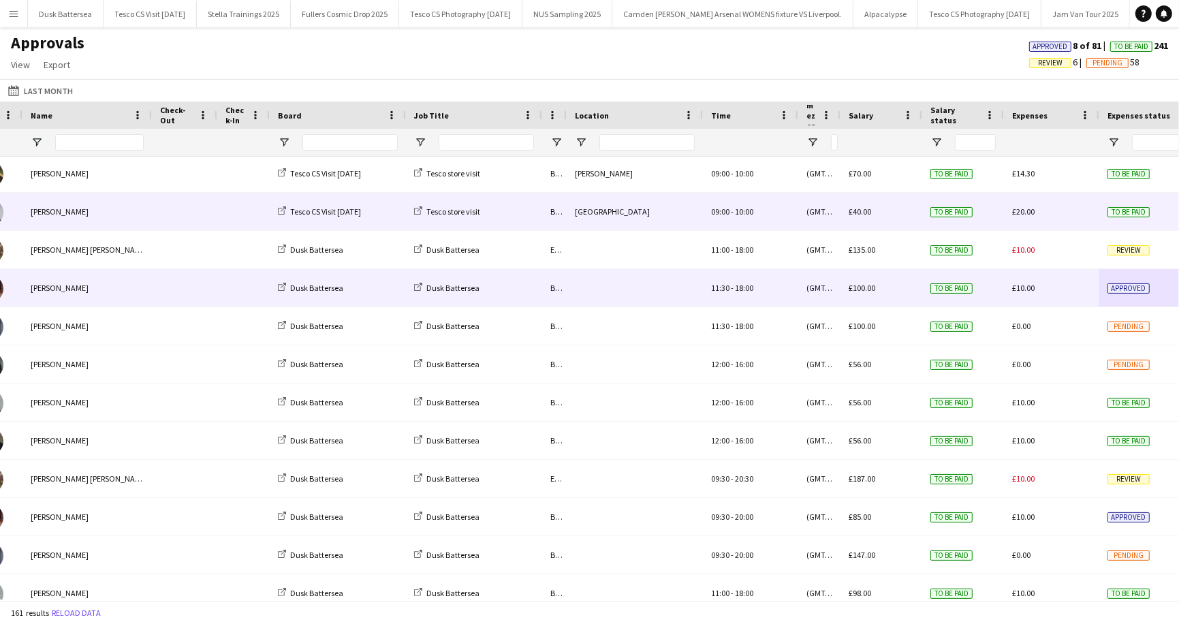
scroll to position [303, 0]
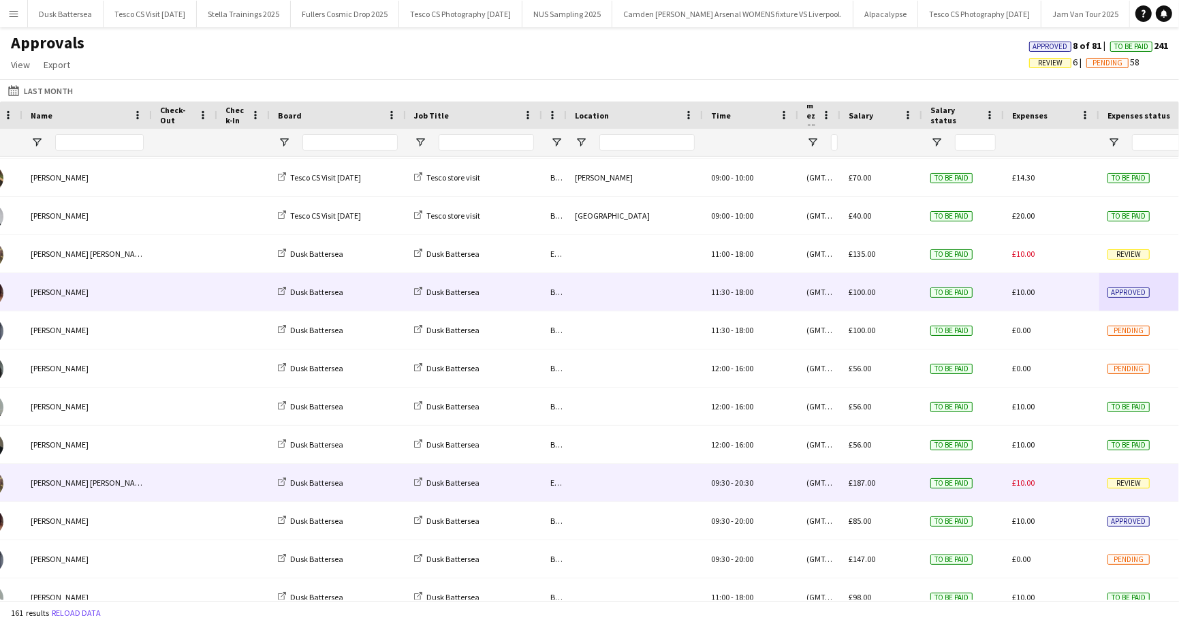
click at [1126, 481] on span "Review" at bounding box center [1129, 483] width 42 height 10
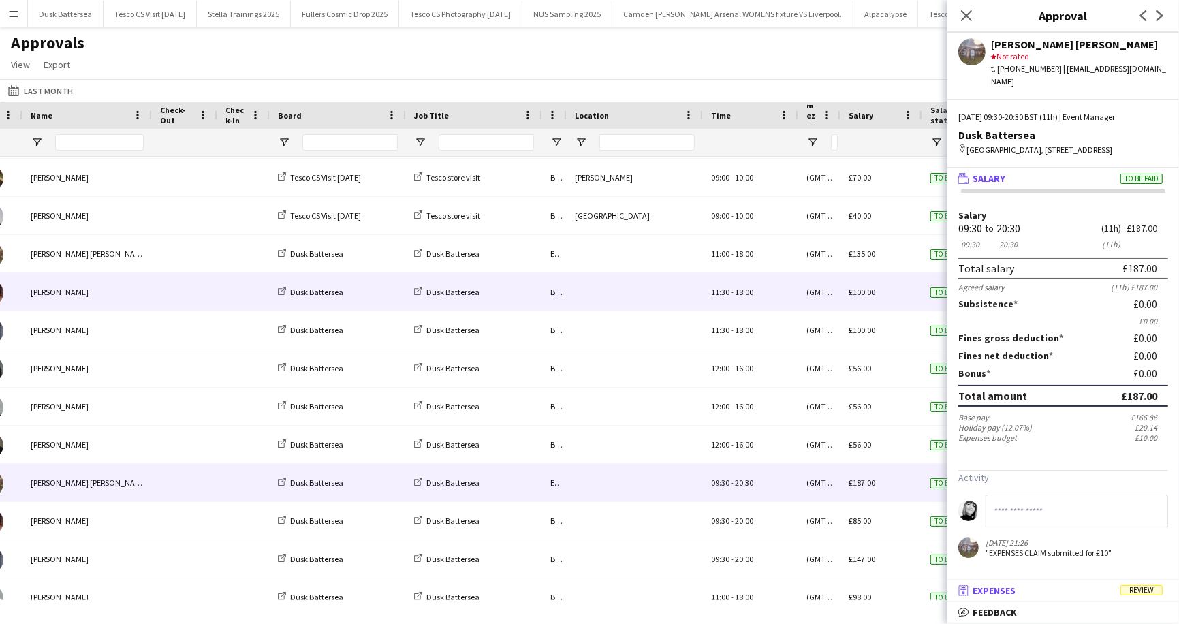
click at [1141, 589] on span "Review" at bounding box center [1142, 590] width 42 height 10
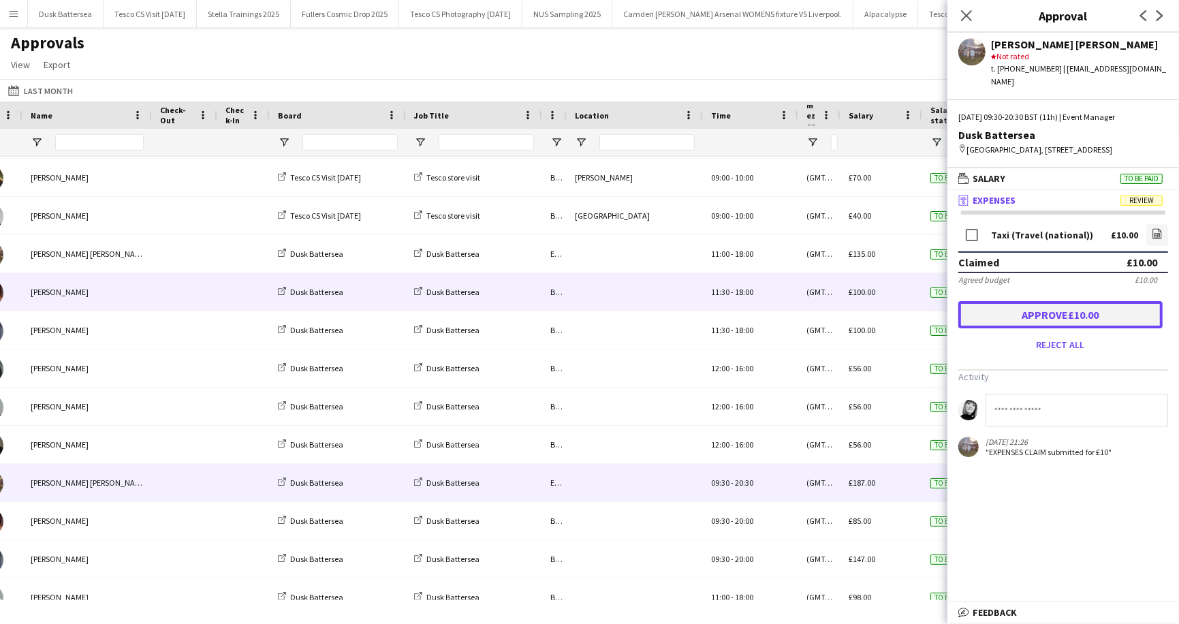
click at [1107, 313] on button "Approve £10.00" at bounding box center [1061, 314] width 204 height 27
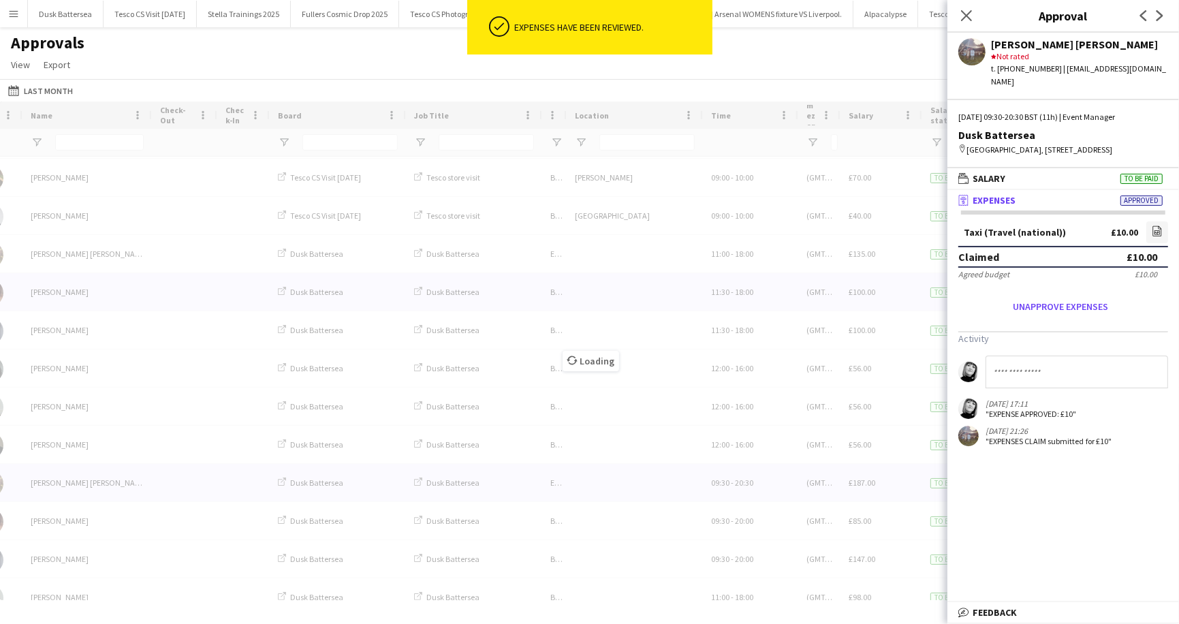
click at [877, 56] on div "Approvals View Customise view Customise filters Reset Filters Reset View Reset …" at bounding box center [589, 56] width 1179 height 46
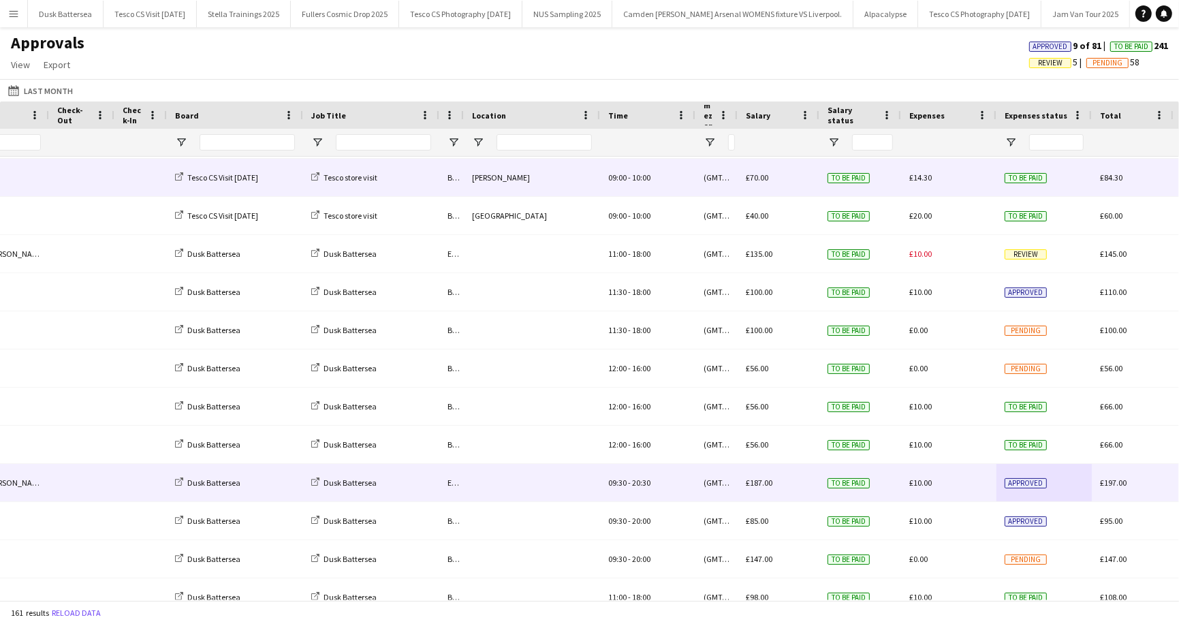
scroll to position [0, 431]
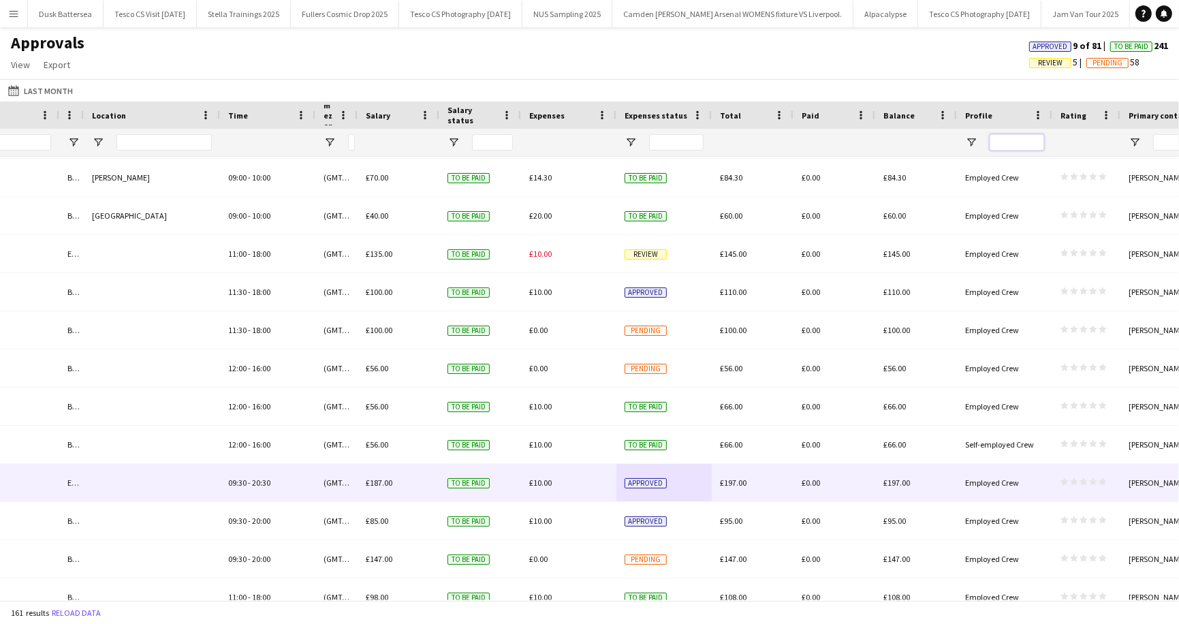
click at [1005, 142] on input "Profile Filter Input" at bounding box center [1017, 142] width 55 height 16
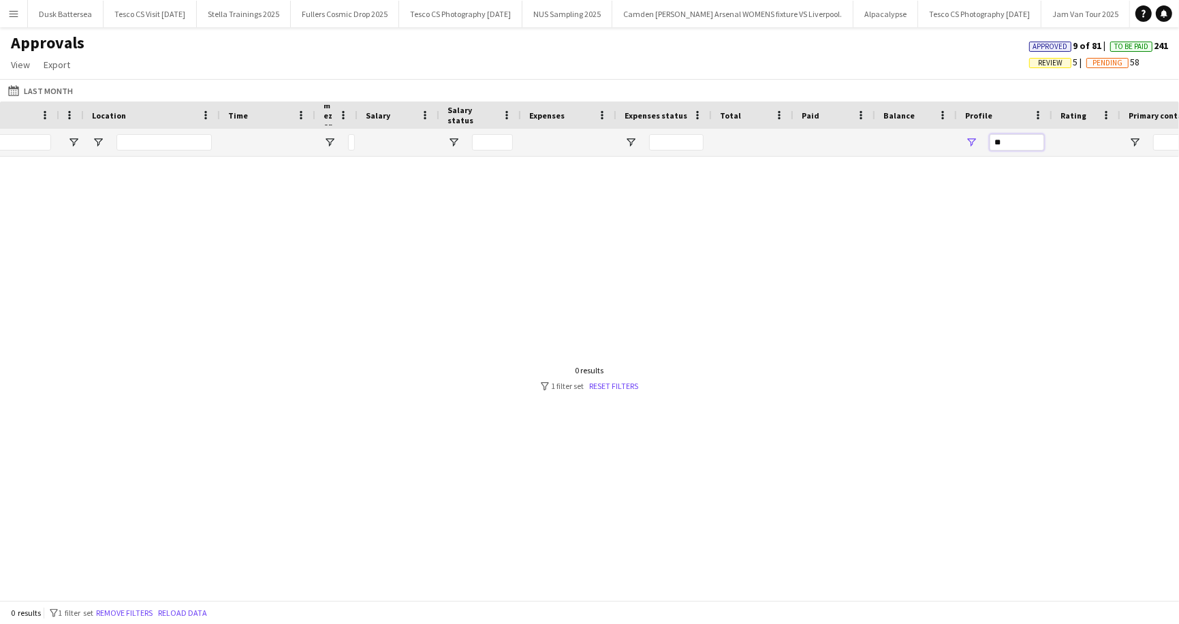
type input "*"
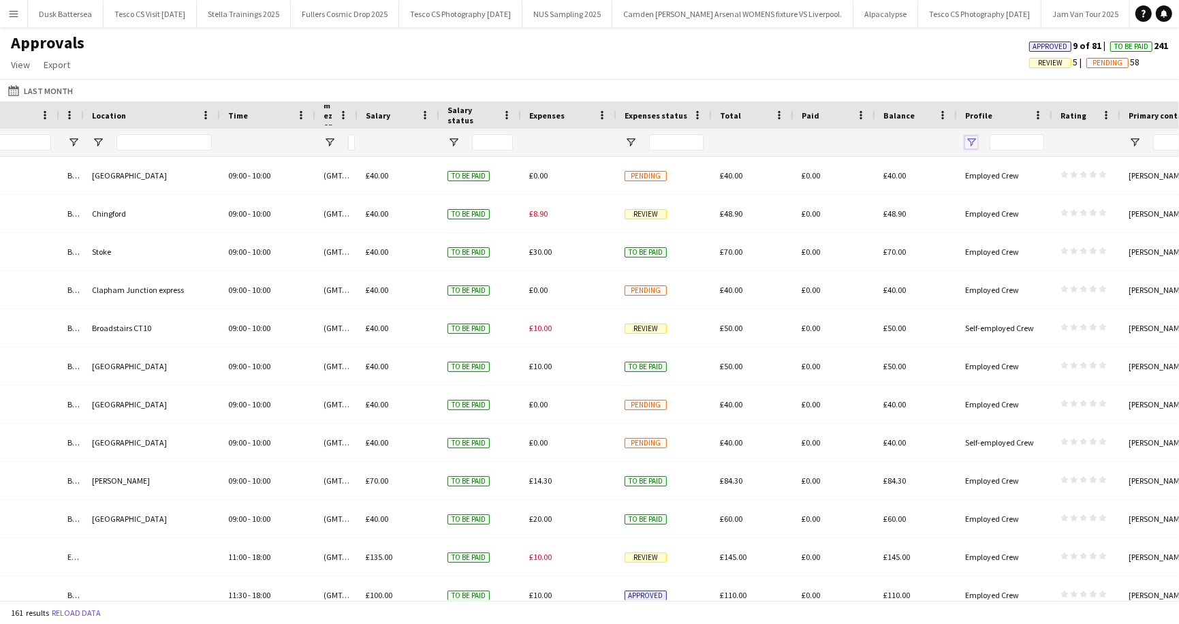
click at [969, 144] on span "Open Filter Menu" at bounding box center [971, 142] width 12 height 12
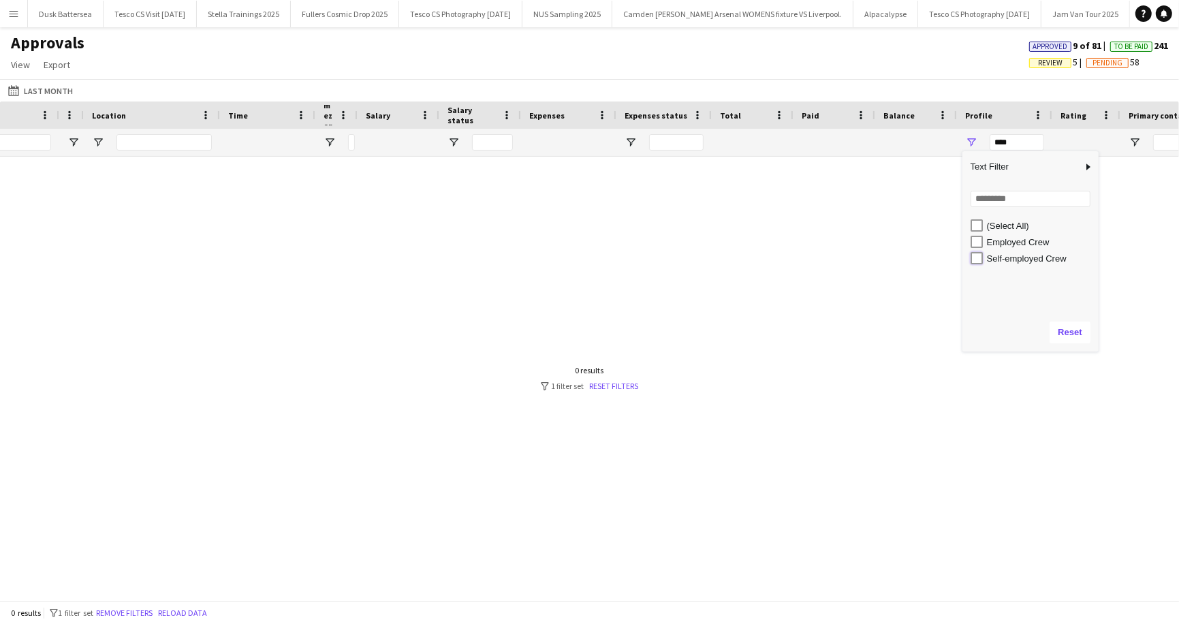
type input "**********"
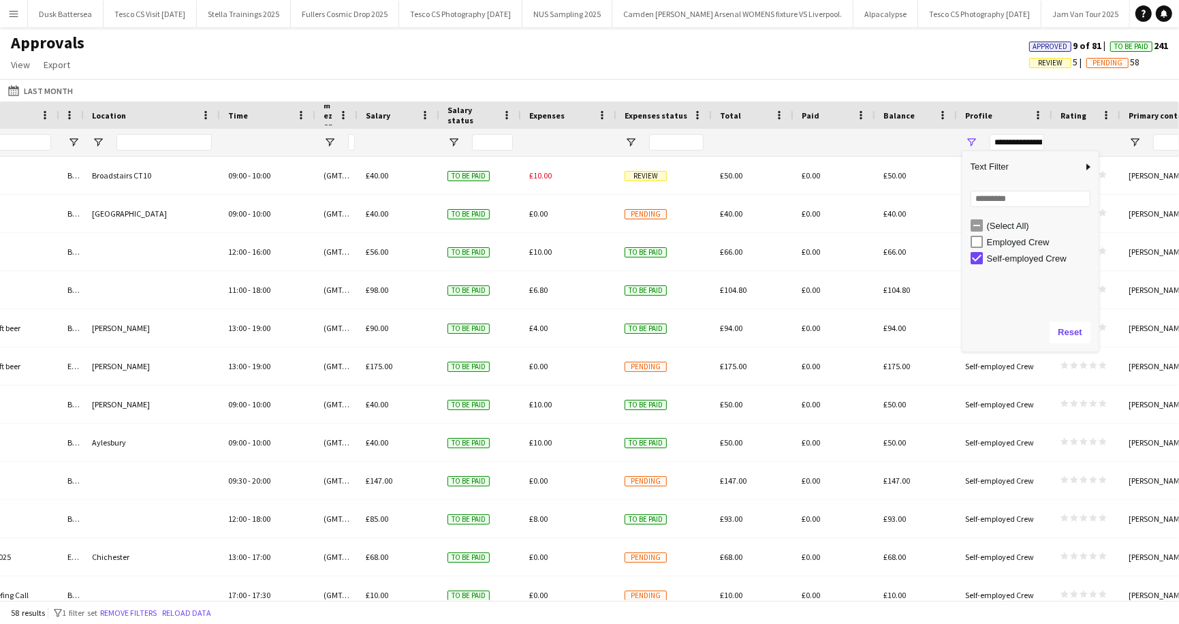
click at [920, 52] on div "Approvals View Customise view Customise filters Reset Filters Reset View Reset …" at bounding box center [589, 56] width 1179 height 46
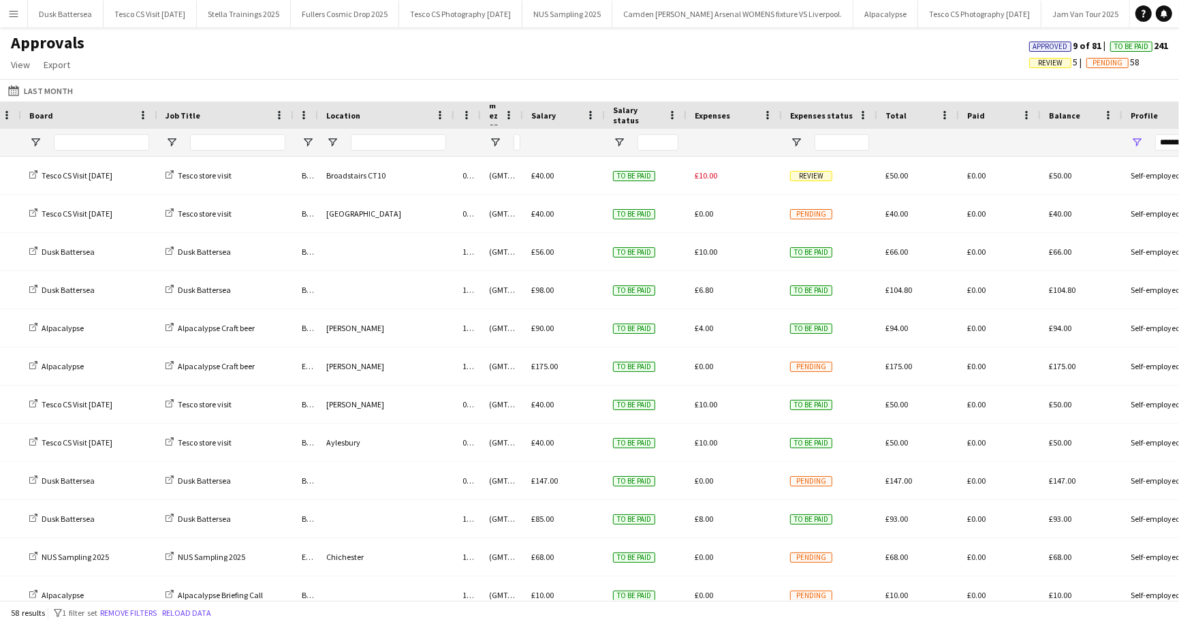
drag, startPoint x: 548, startPoint y: 114, endPoint x: 479, endPoint y: 112, distance: 69.5
click at [479, 112] on div at bounding box center [480, 115] width 5 height 27
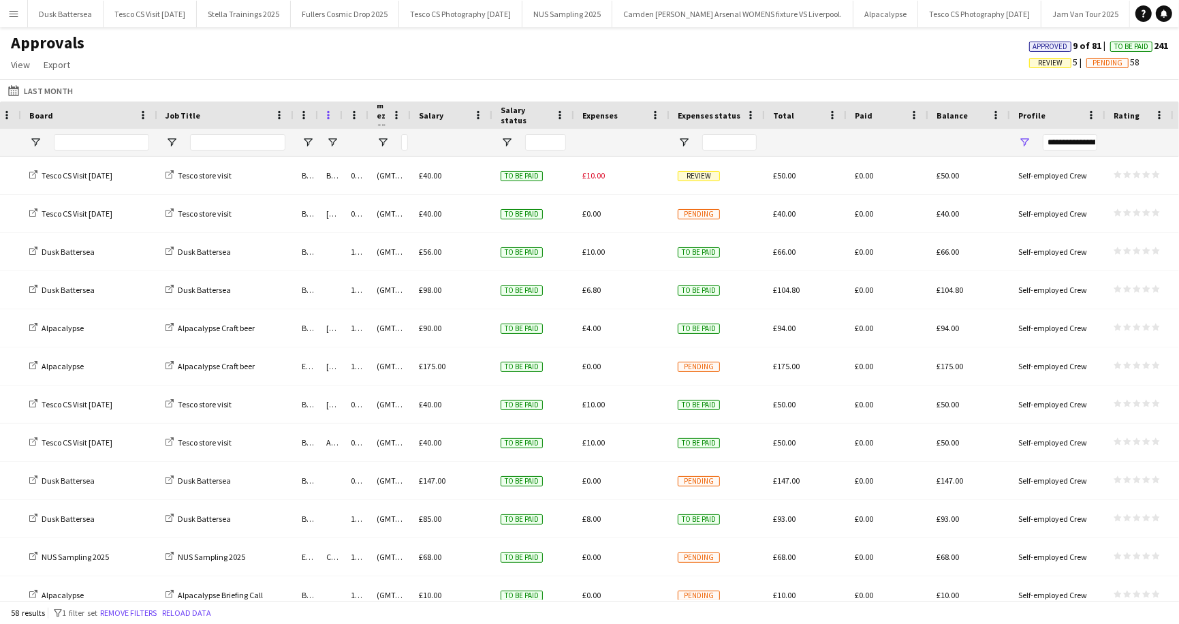
drag, startPoint x: 452, startPoint y: 115, endPoint x: 334, endPoint y: 113, distance: 118.6
click at [334, 113] on div "Location" at bounding box center [330, 115] width 25 height 27
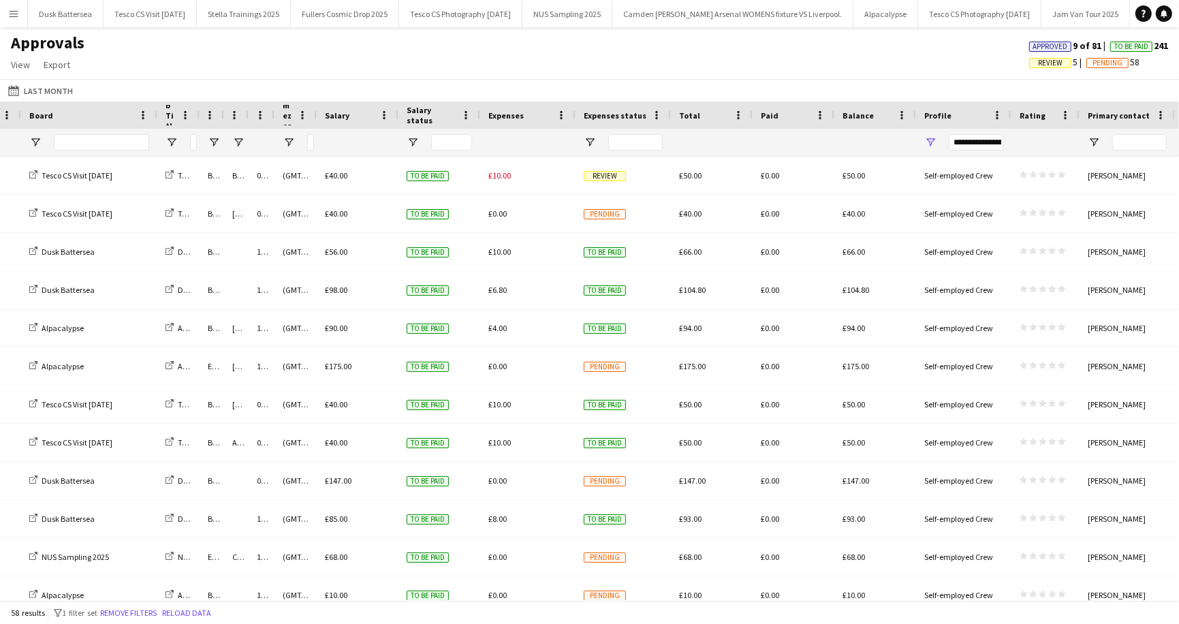
drag, startPoint x: 291, startPoint y: 113, endPoint x: 194, endPoint y: 115, distance: 96.8
click at [196, 115] on div at bounding box center [198, 115] width 5 height 27
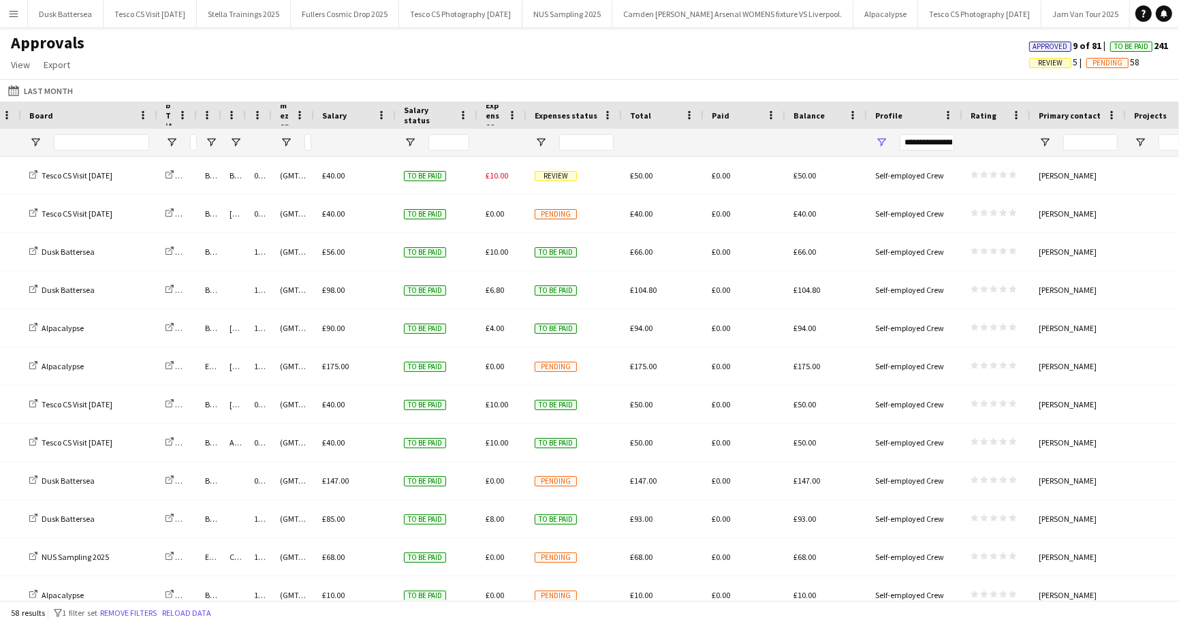
drag, startPoint x: 570, startPoint y: 114, endPoint x: 524, endPoint y: 113, distance: 46.3
click at [524, 113] on div at bounding box center [525, 115] width 5 height 27
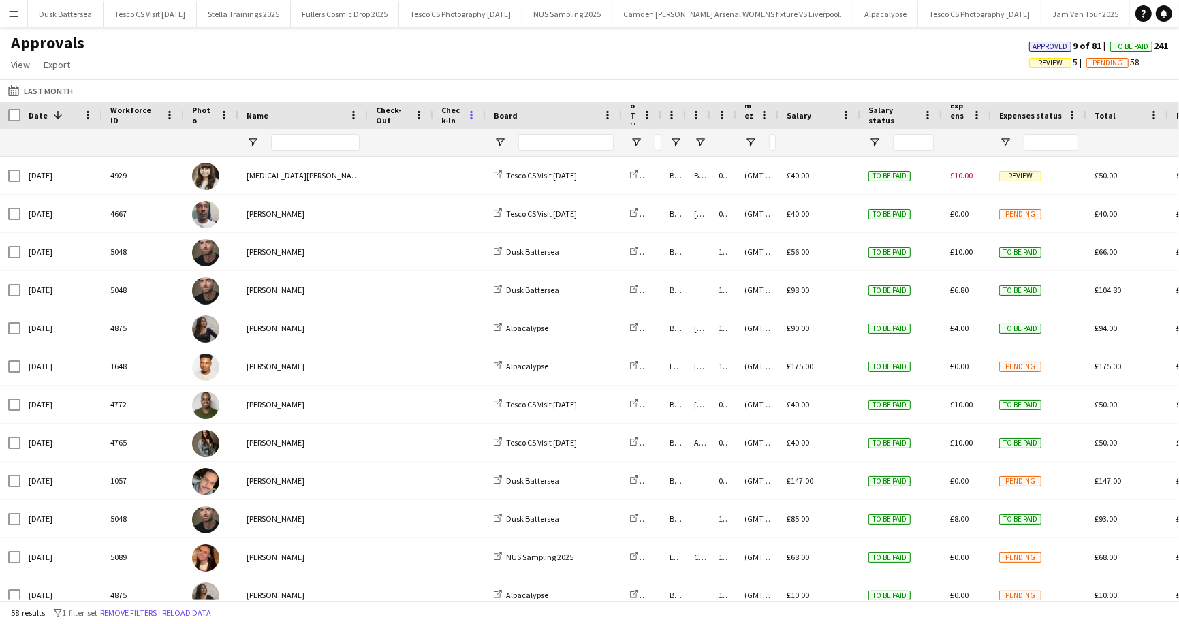
click at [469, 116] on span at bounding box center [471, 115] width 12 height 12
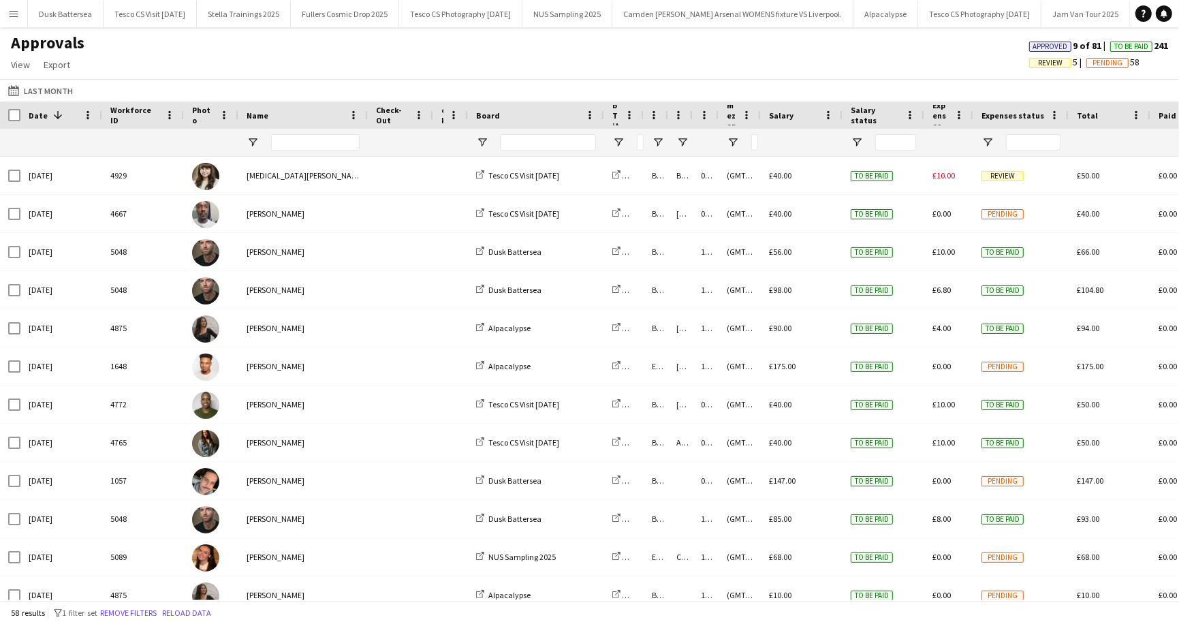
drag, startPoint x: 484, startPoint y: 112, endPoint x: 394, endPoint y: 110, distance: 89.9
click at [394, 110] on div "Location Time Timezone Salary 1" at bounding box center [882, 115] width 1764 height 27
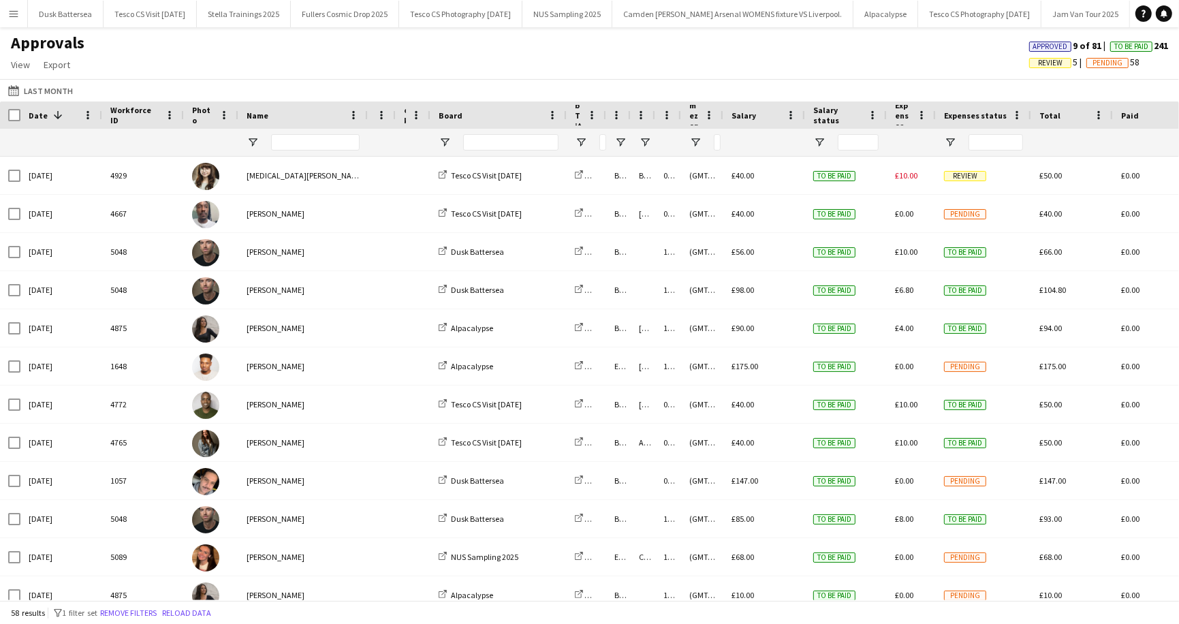
drag, startPoint x: 431, startPoint y: 114, endPoint x: 369, endPoint y: 114, distance: 61.3
click at [369, 114] on div "Check-Out" at bounding box center [382, 115] width 28 height 27
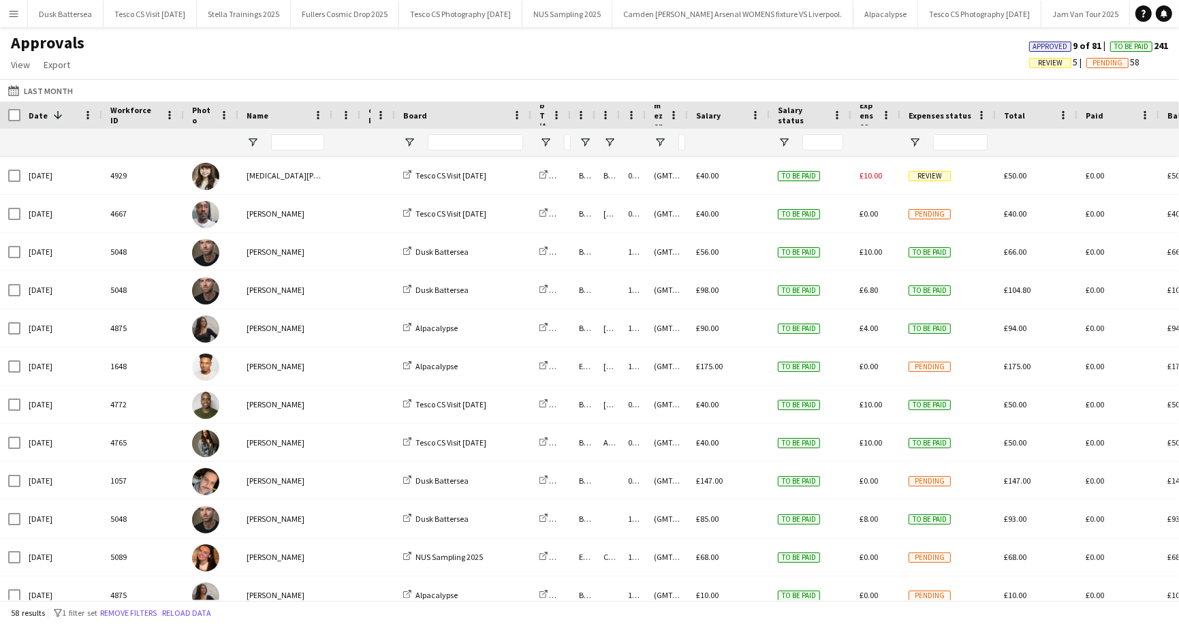
drag, startPoint x: 366, startPoint y: 114, endPoint x: 330, endPoint y: 114, distance: 35.4
click at [330, 114] on div at bounding box center [331, 115] width 5 height 27
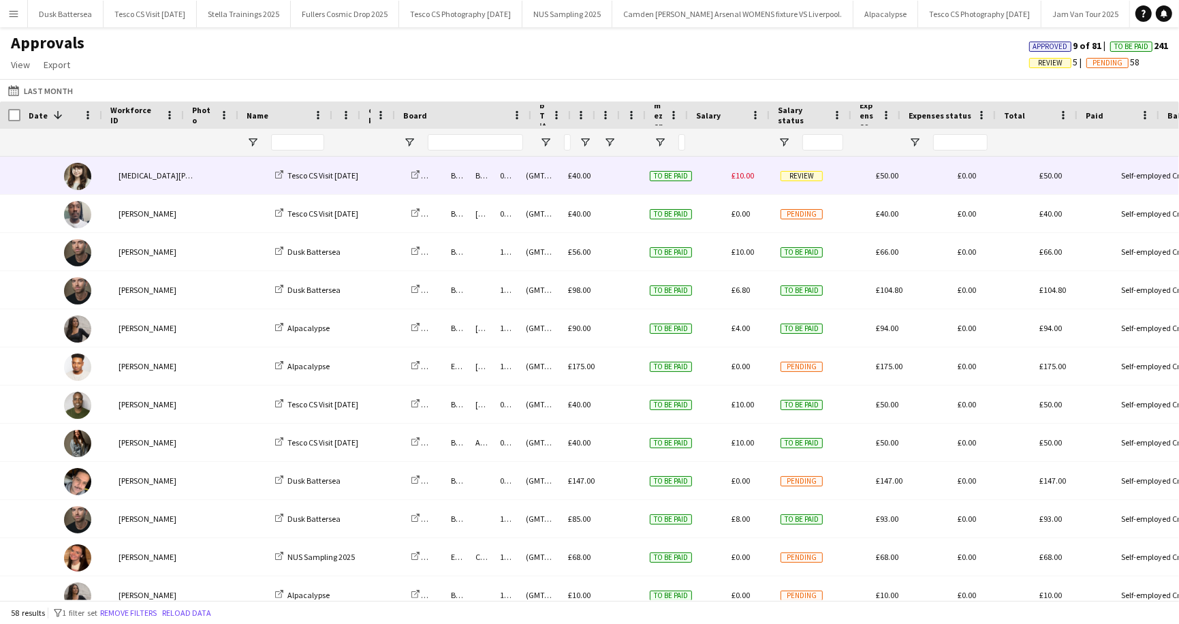
scroll to position [0, 219]
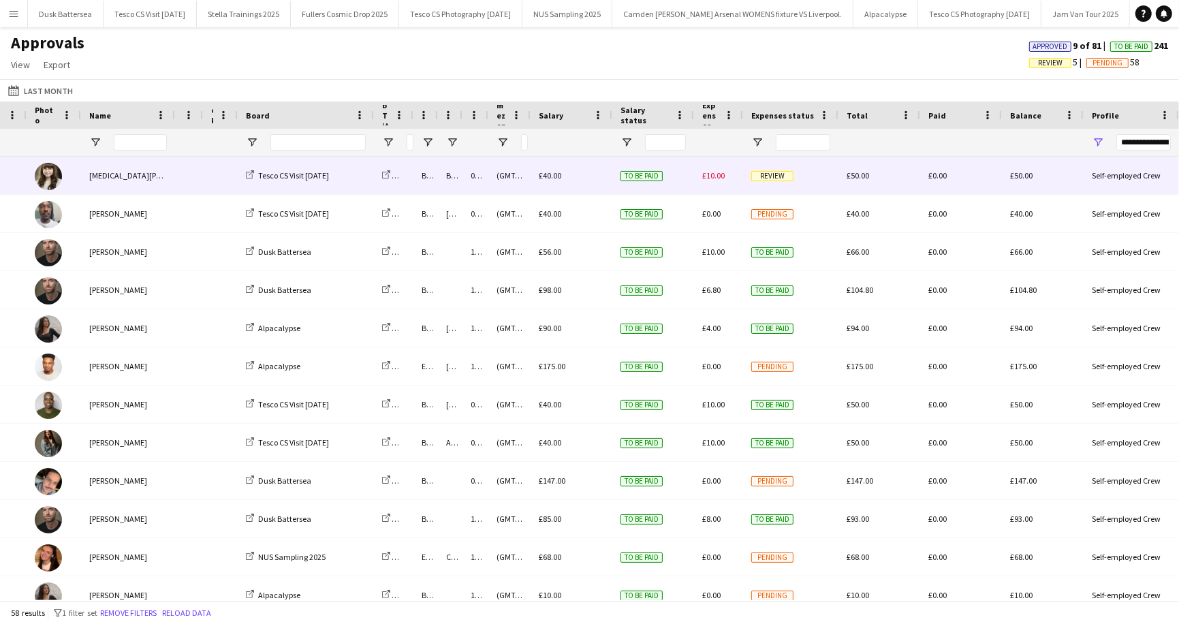
click at [777, 174] on span "Review" at bounding box center [772, 176] width 42 height 10
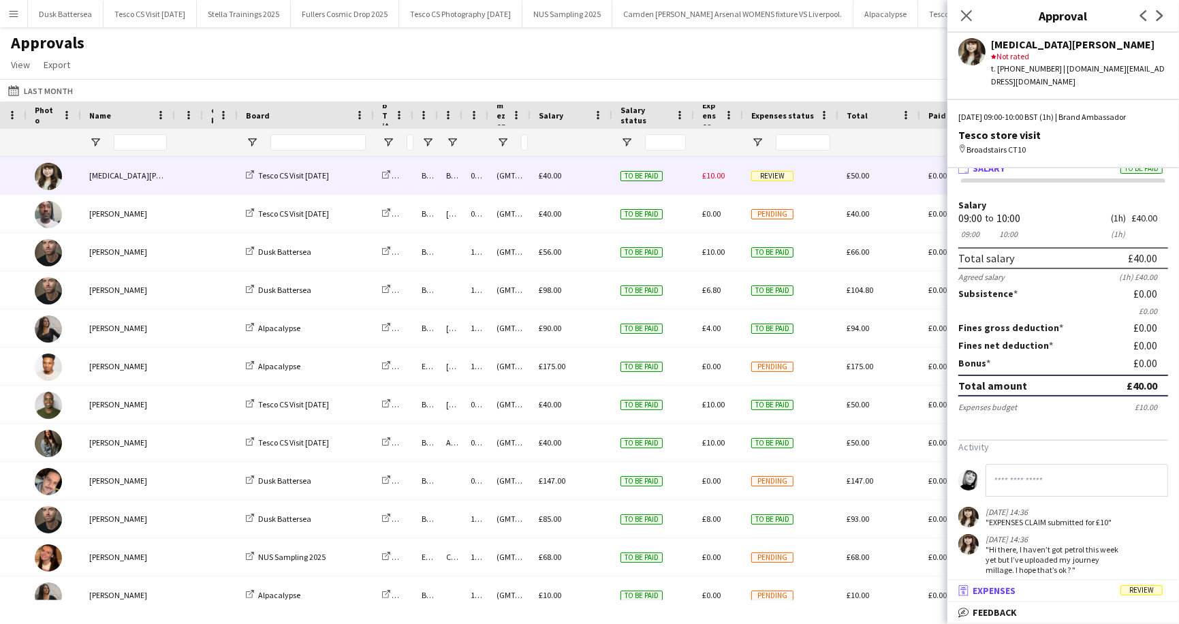
click at [1145, 591] on span "Review" at bounding box center [1142, 590] width 42 height 10
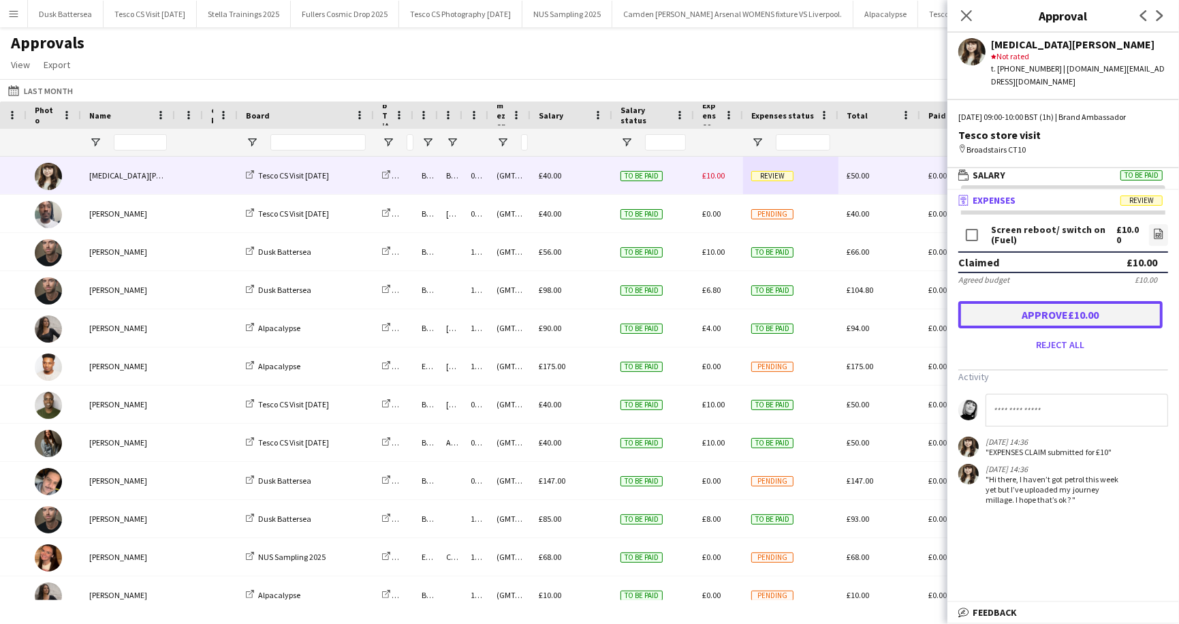
click at [1044, 305] on button "Approve £10.00" at bounding box center [1061, 314] width 204 height 27
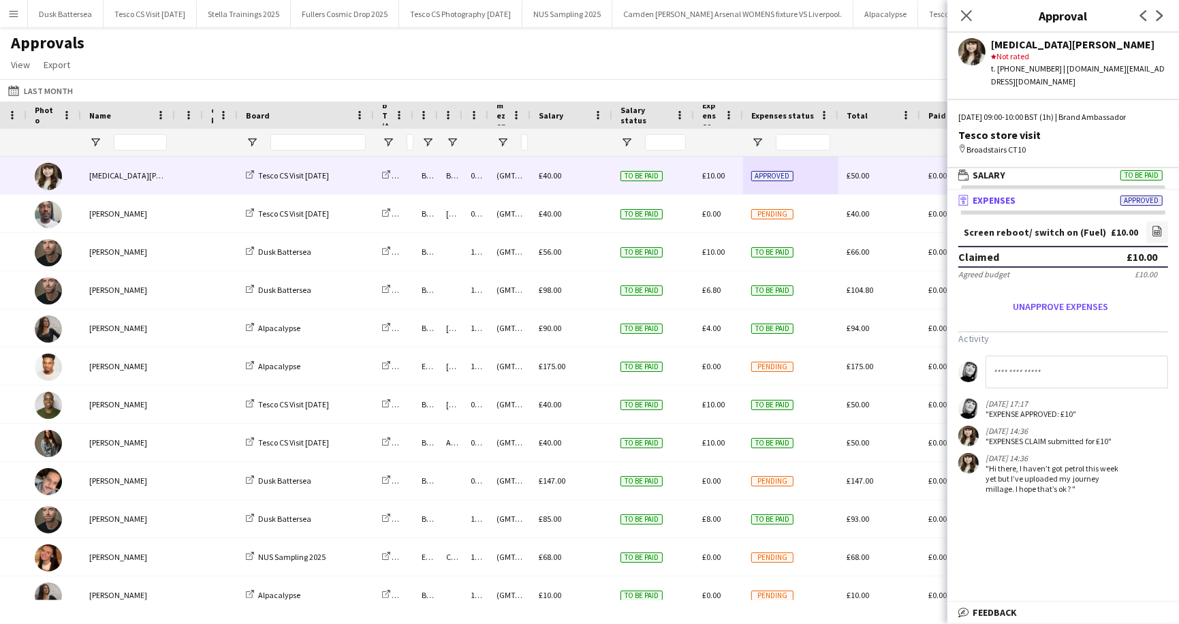
click at [824, 65] on div "Approvals View Customise view Customise filters Reset Filters Reset View Reset …" at bounding box center [589, 56] width 1179 height 46
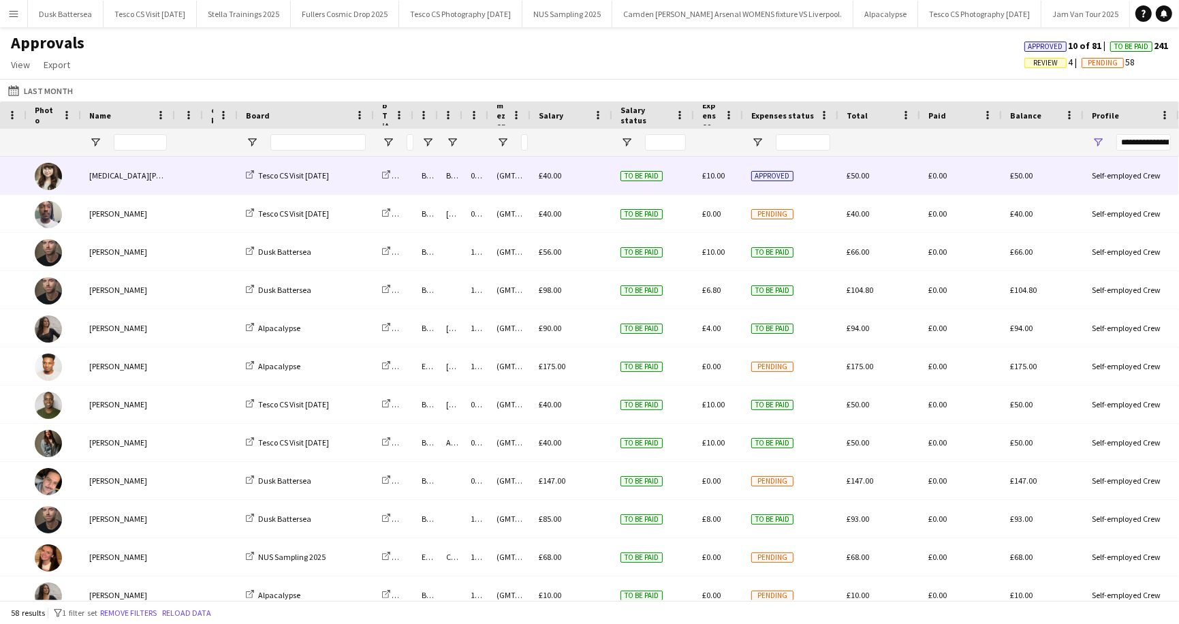
click at [782, 176] on span "Approved" at bounding box center [772, 176] width 42 height 10
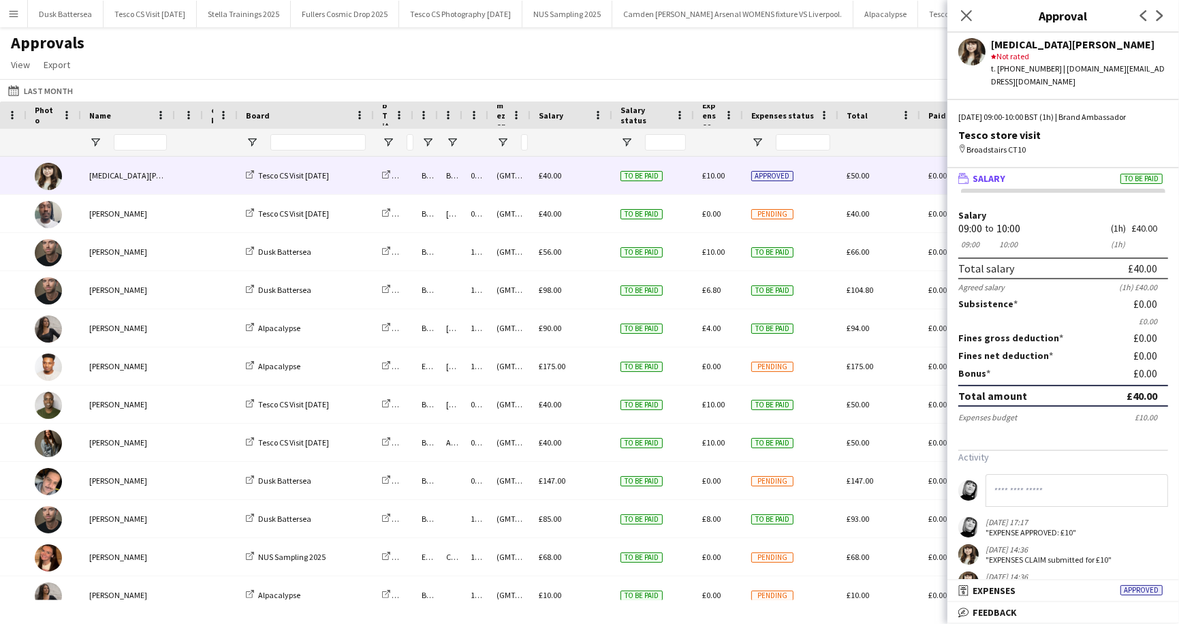
click at [907, 56] on div "Approvals View Customise view Customise filters Reset Filters Reset View Reset …" at bounding box center [589, 56] width 1179 height 46
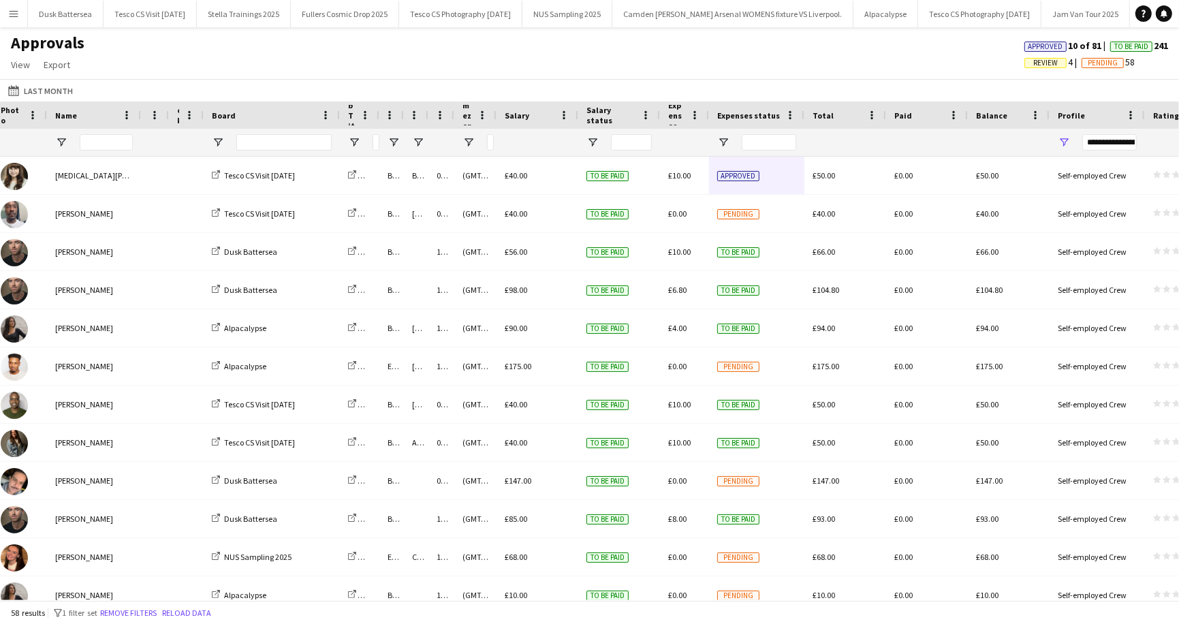
scroll to position [0, 199]
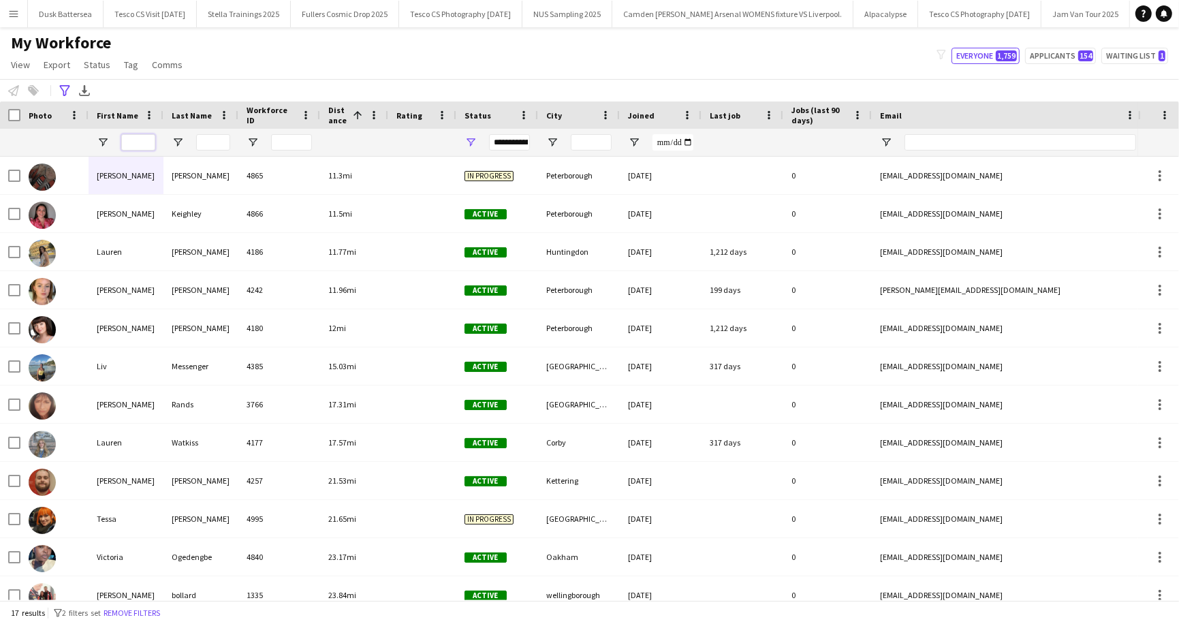
click at [140, 139] on input "First Name Filter Input" at bounding box center [138, 142] width 34 height 16
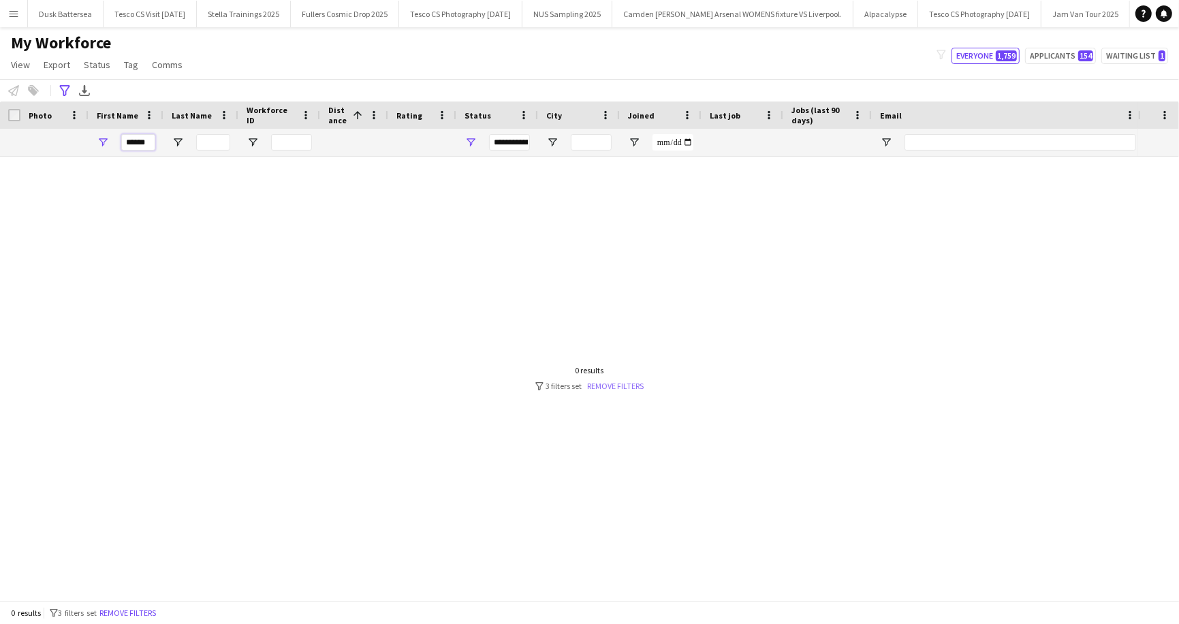
type input "******"
click at [637, 385] on link "Remove filters" at bounding box center [616, 386] width 57 height 10
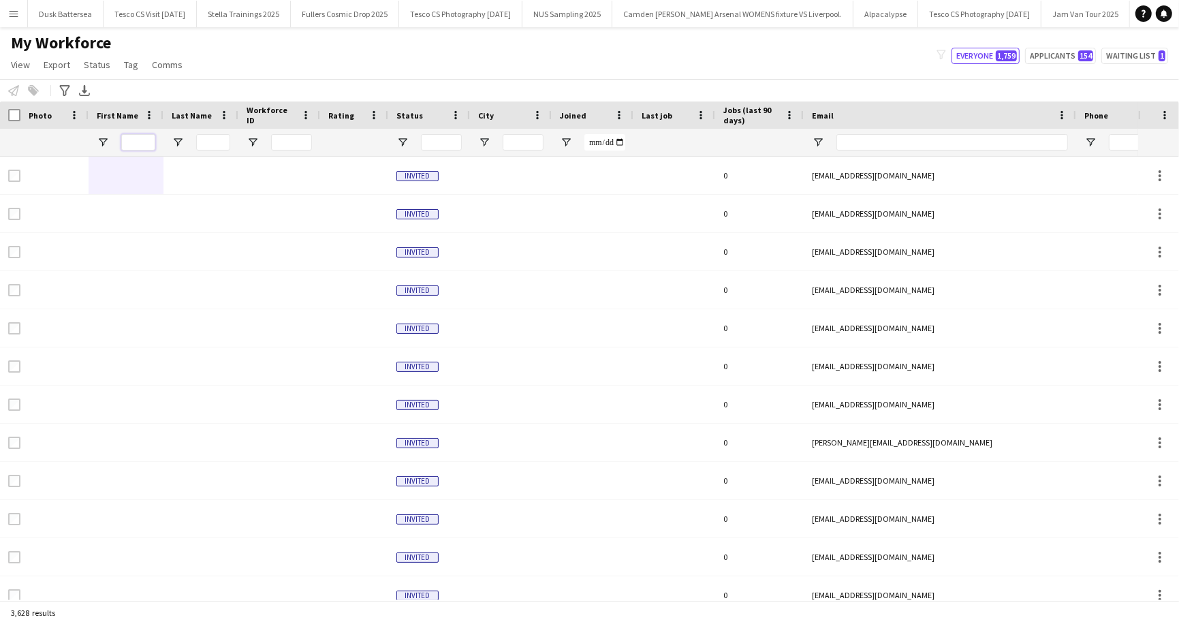
click at [145, 144] on input "First Name Filter Input" at bounding box center [138, 142] width 34 height 16
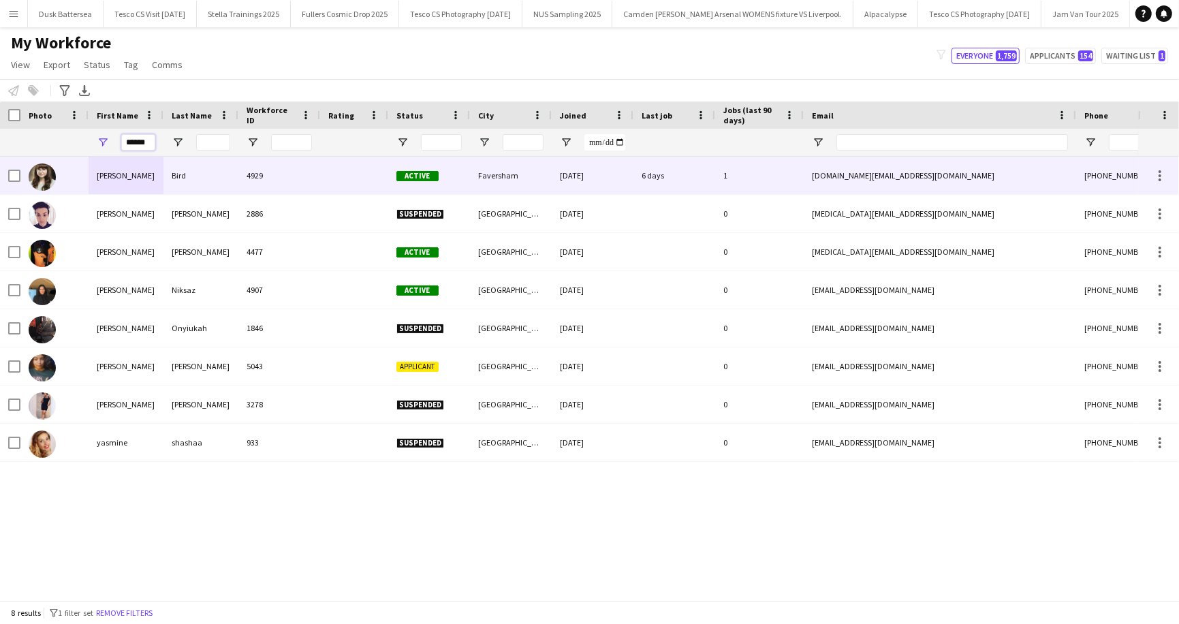
type input "******"
click at [178, 172] on div "Bird" at bounding box center [201, 175] width 75 height 37
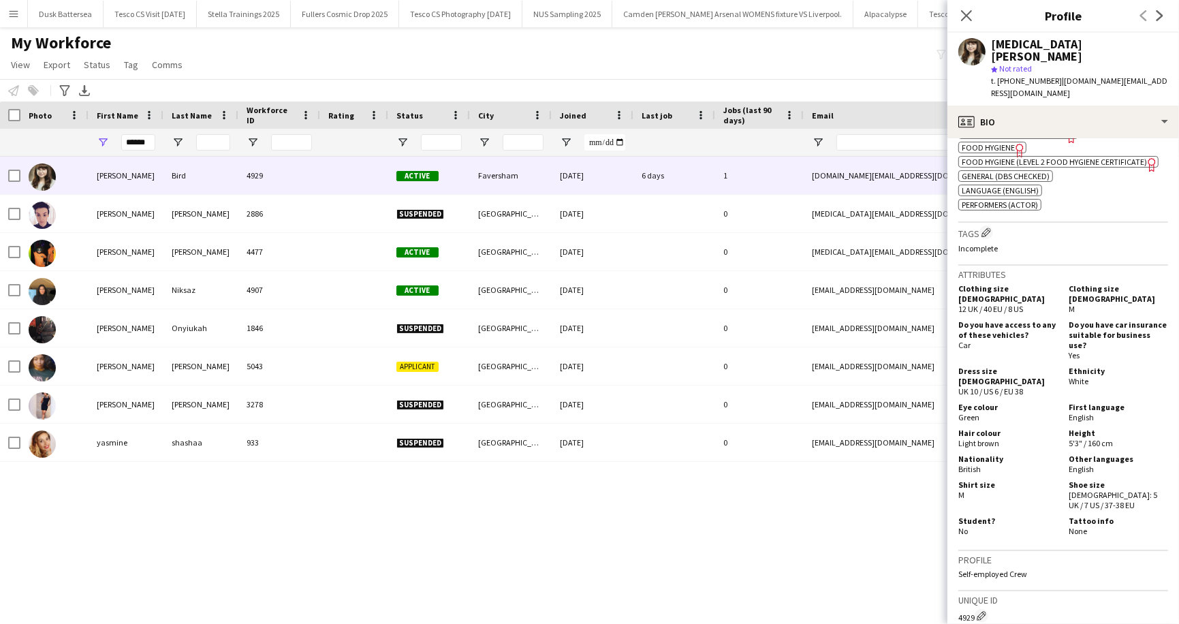
scroll to position [948, 0]
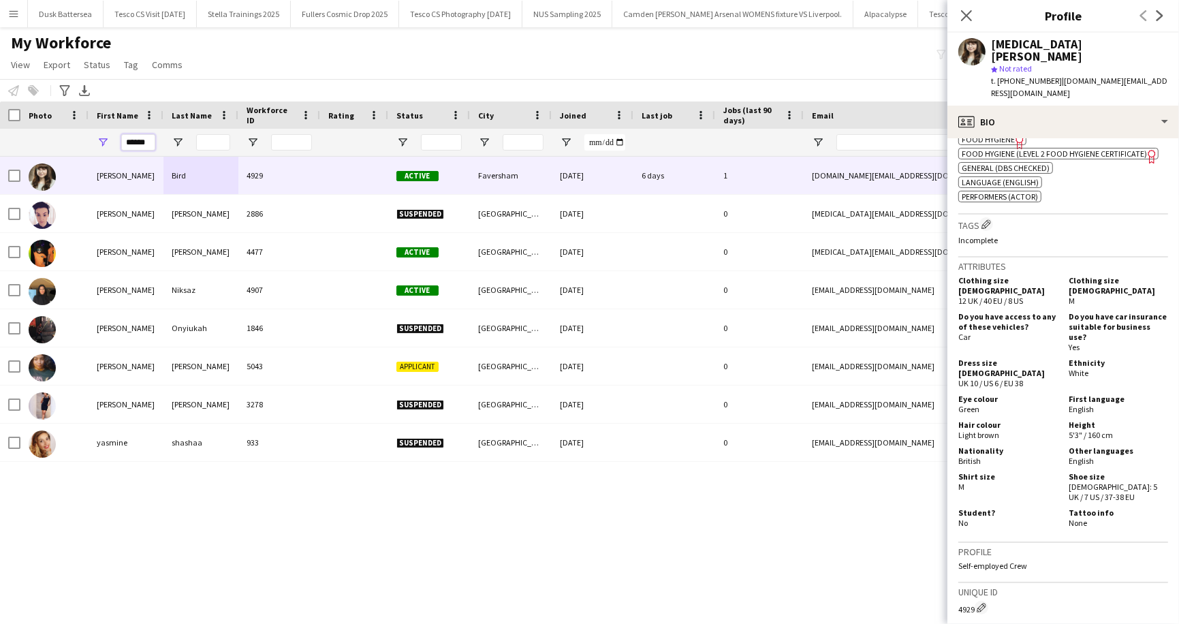
drag, startPoint x: 153, startPoint y: 145, endPoint x: 121, endPoint y: 142, distance: 32.1
click at [121, 142] on div "******" at bounding box center [126, 142] width 75 height 27
